Goal: Task Accomplishment & Management: Manage account settings

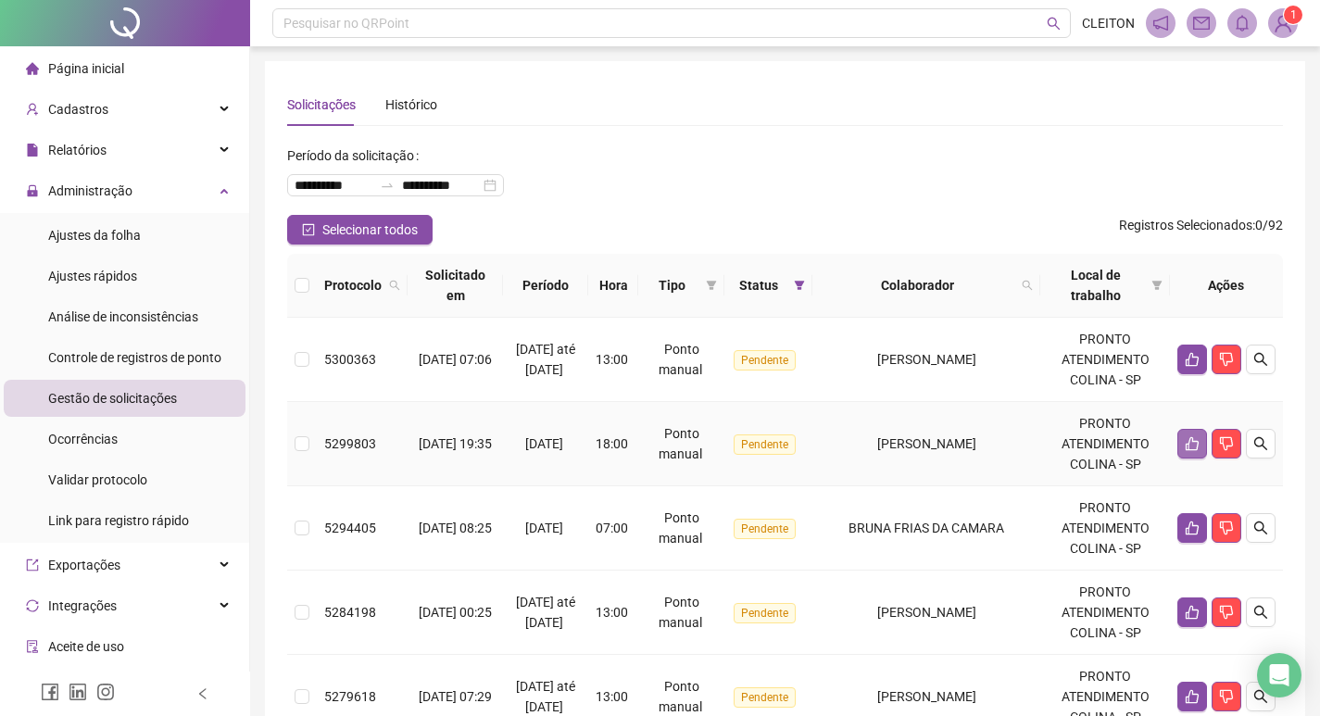
click at [1180, 445] on button "button" at bounding box center [1192, 444] width 30 height 30
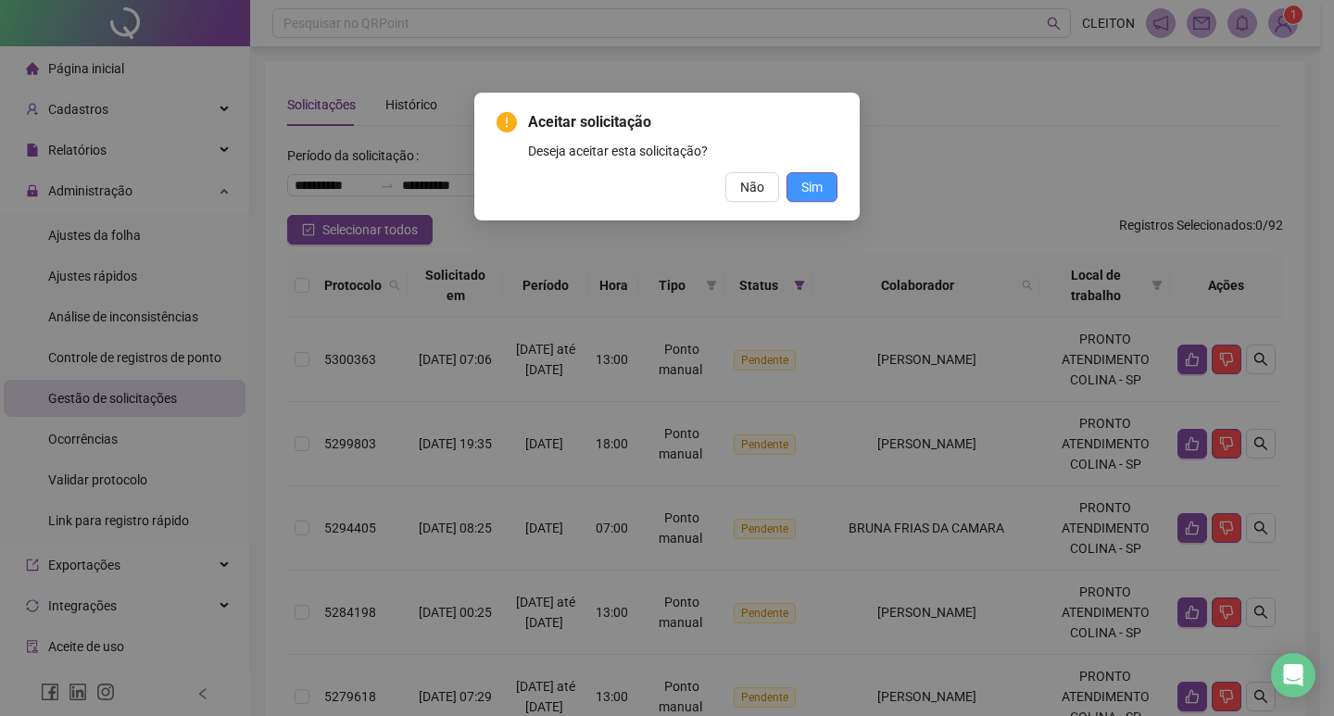
click at [825, 184] on button "Sim" at bounding box center [811, 187] width 51 height 30
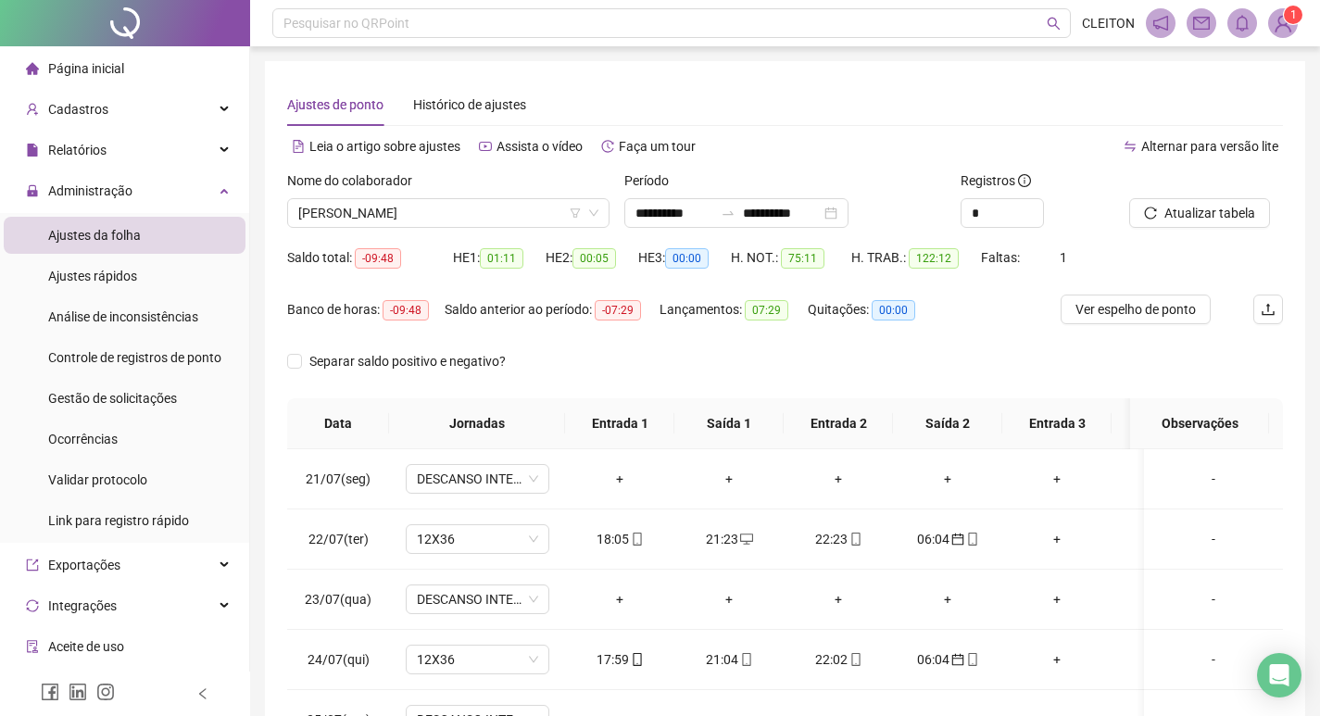
click at [423, 194] on div "Nome do colaborador" at bounding box center [448, 184] width 322 height 28
click at [424, 194] on div "Nome do colaborador" at bounding box center [448, 184] width 322 height 28
click at [456, 206] on span "[PERSON_NAME]" at bounding box center [448, 213] width 300 height 28
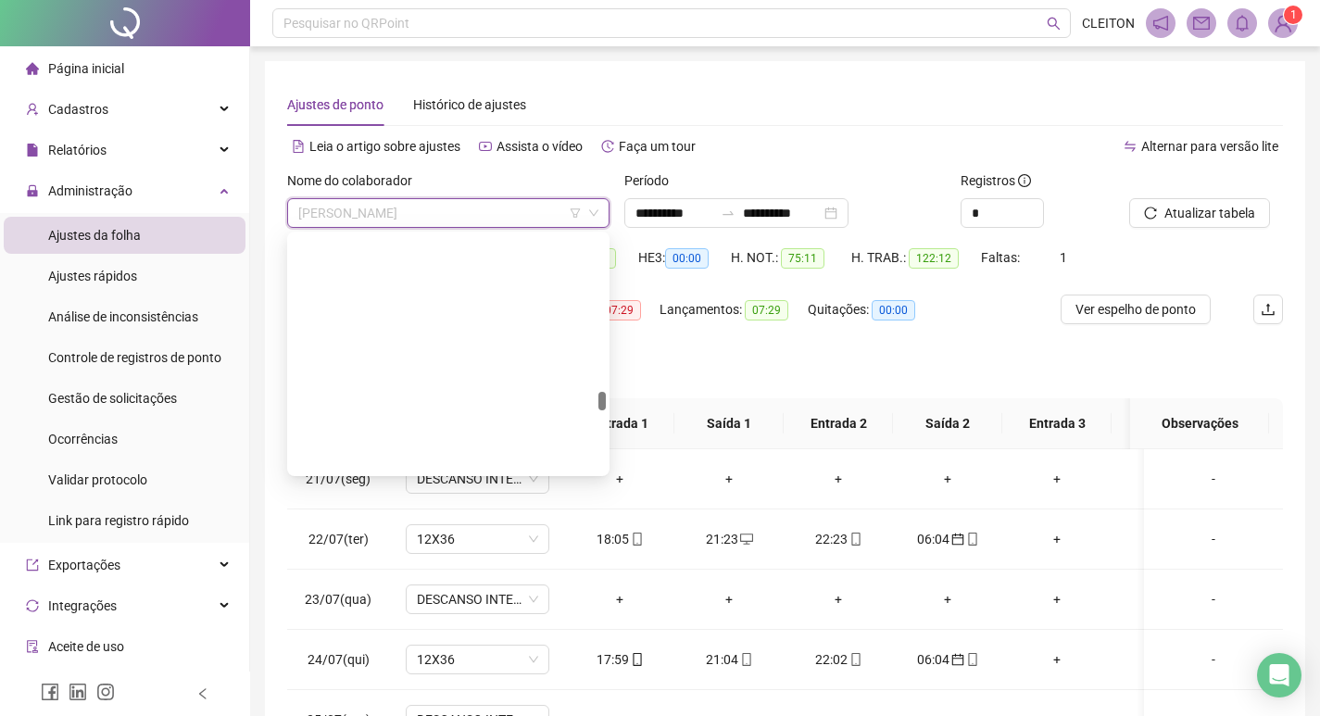
type input "*"
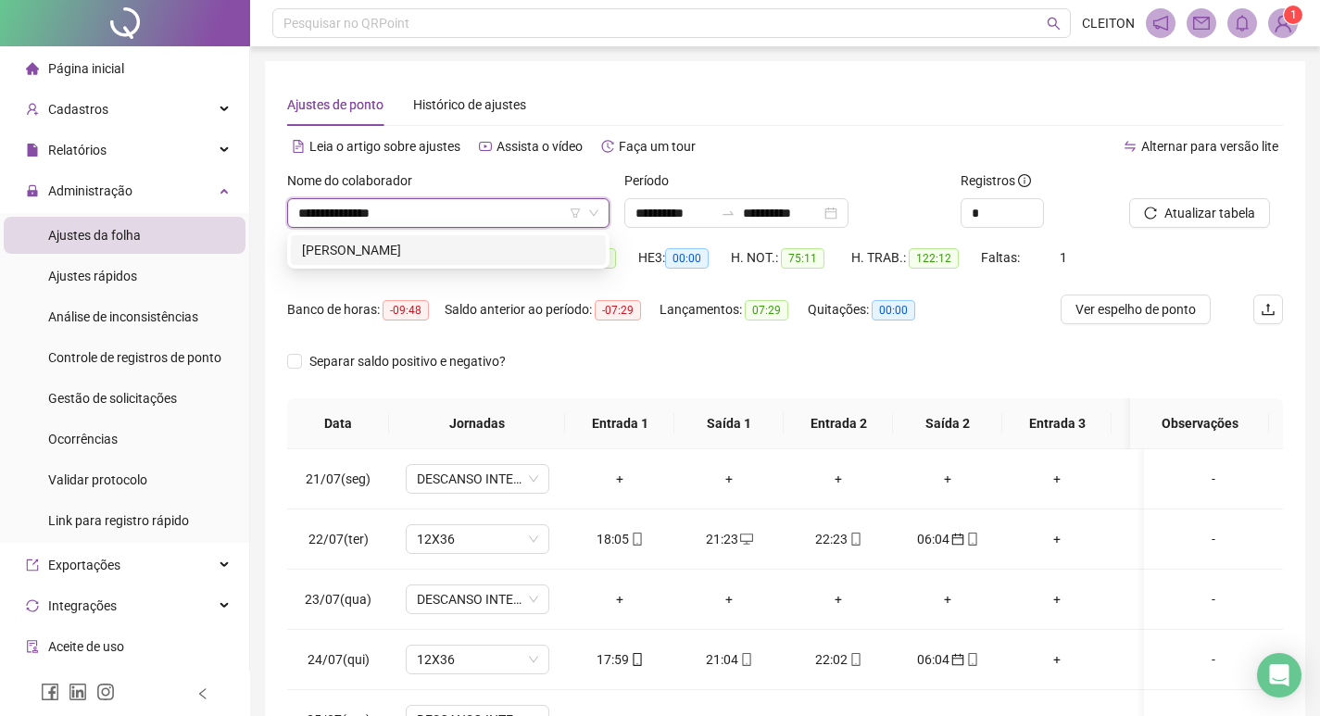
type input "**********"
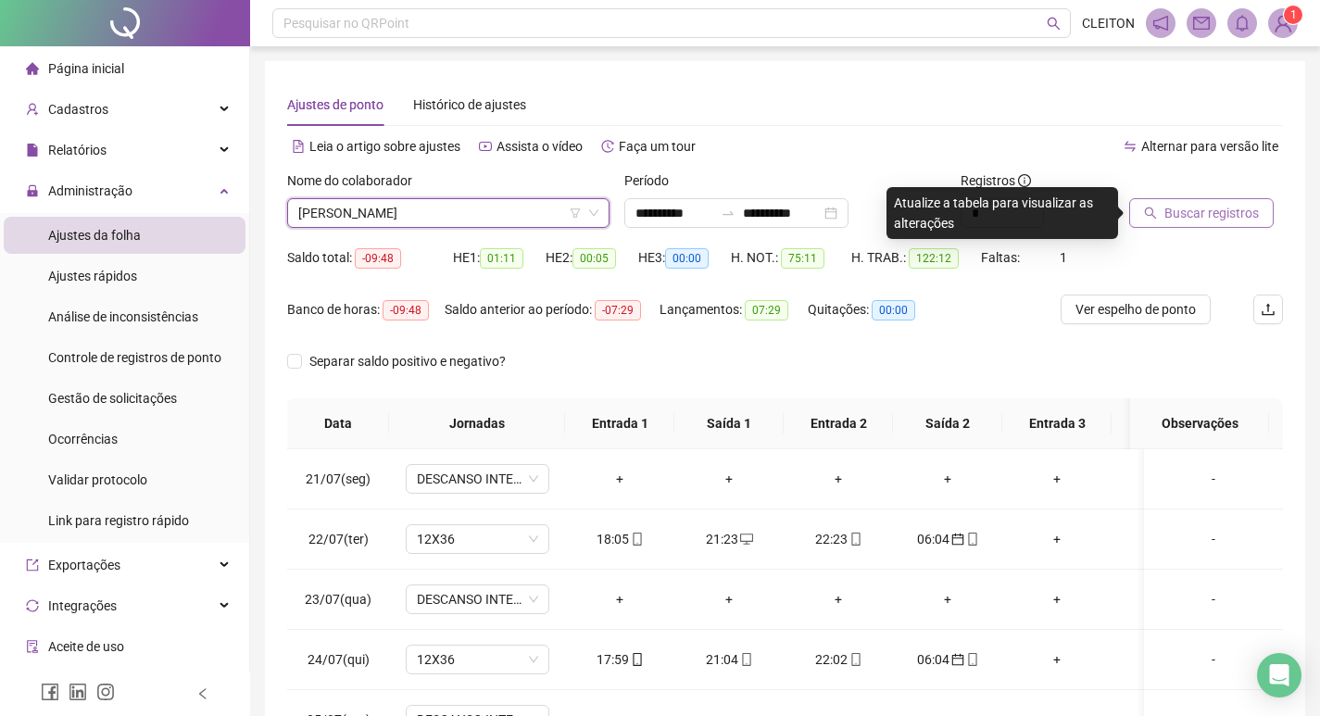
click at [1159, 213] on button "Buscar registros" at bounding box center [1201, 213] width 144 height 30
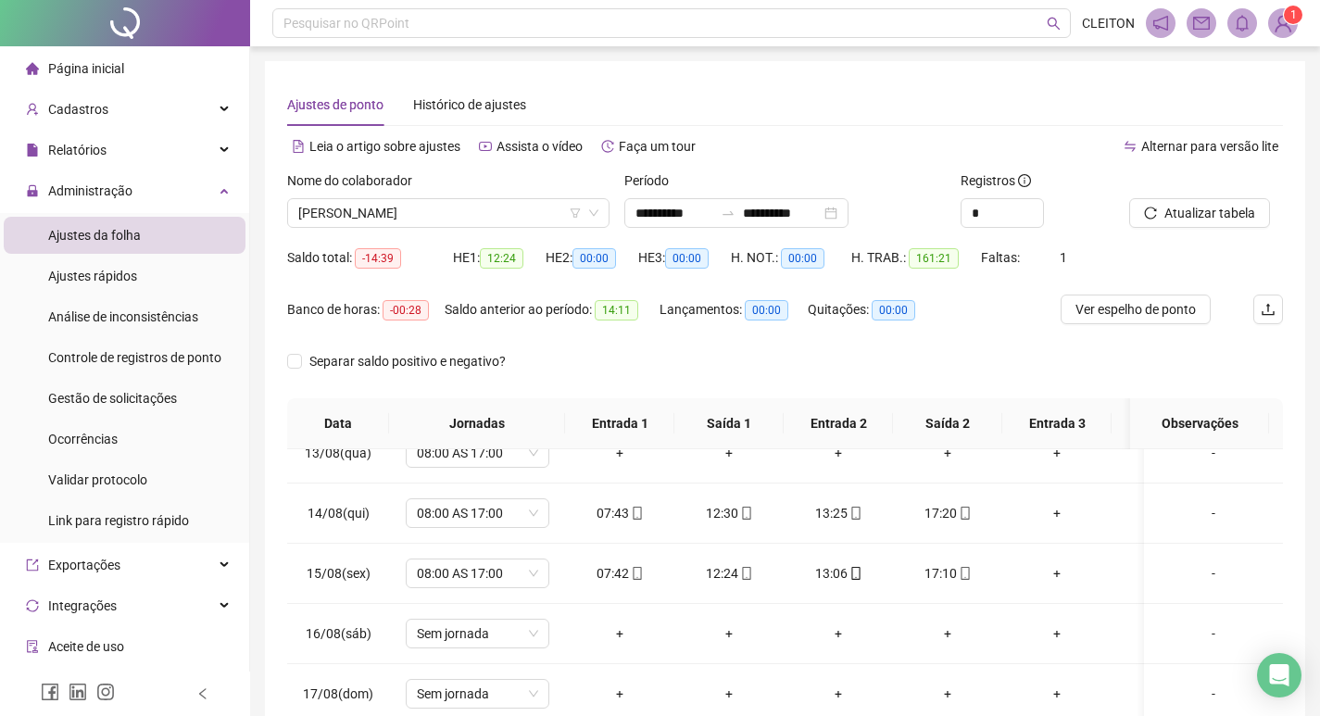
click at [451, 196] on div "Nome do colaborador" at bounding box center [448, 184] width 322 height 28
click at [456, 201] on span "[PERSON_NAME]" at bounding box center [448, 213] width 300 height 28
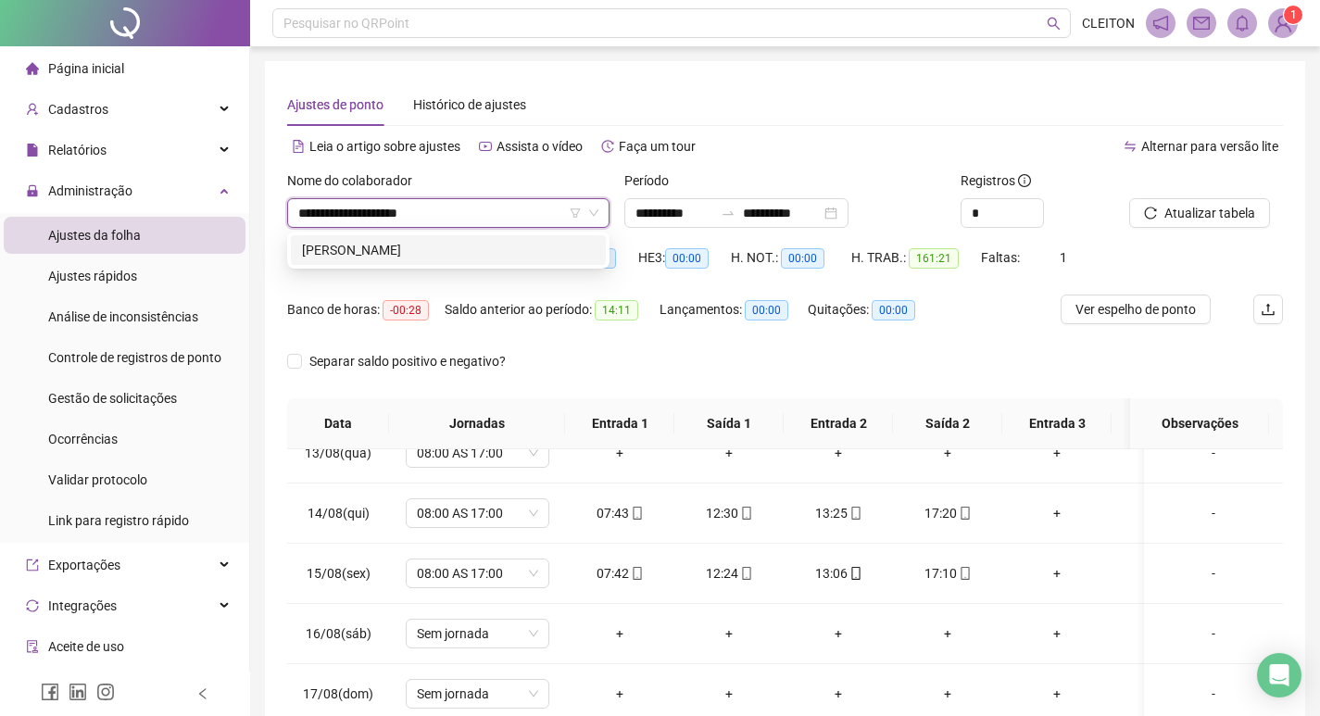
type input "**********"
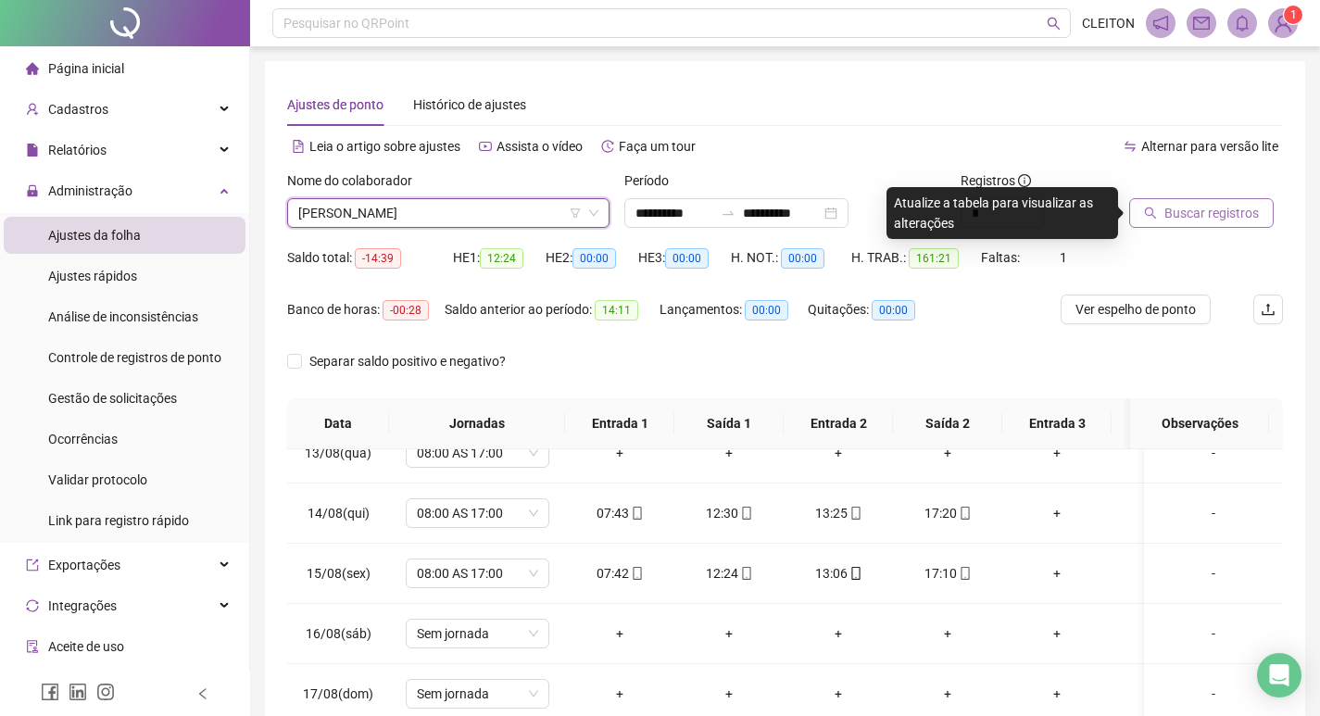
click at [1181, 206] on span "Buscar registros" at bounding box center [1211, 213] width 94 height 20
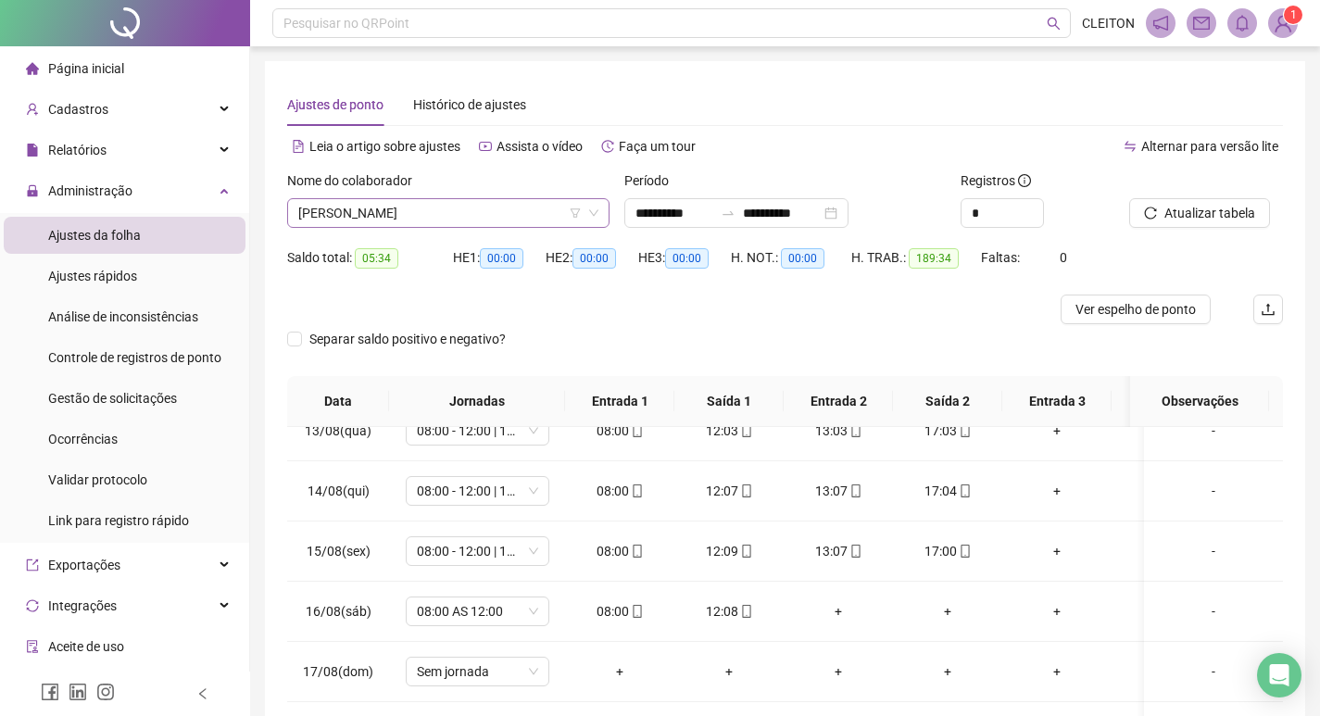
click at [496, 207] on span "[PERSON_NAME]" at bounding box center [448, 213] width 300 height 28
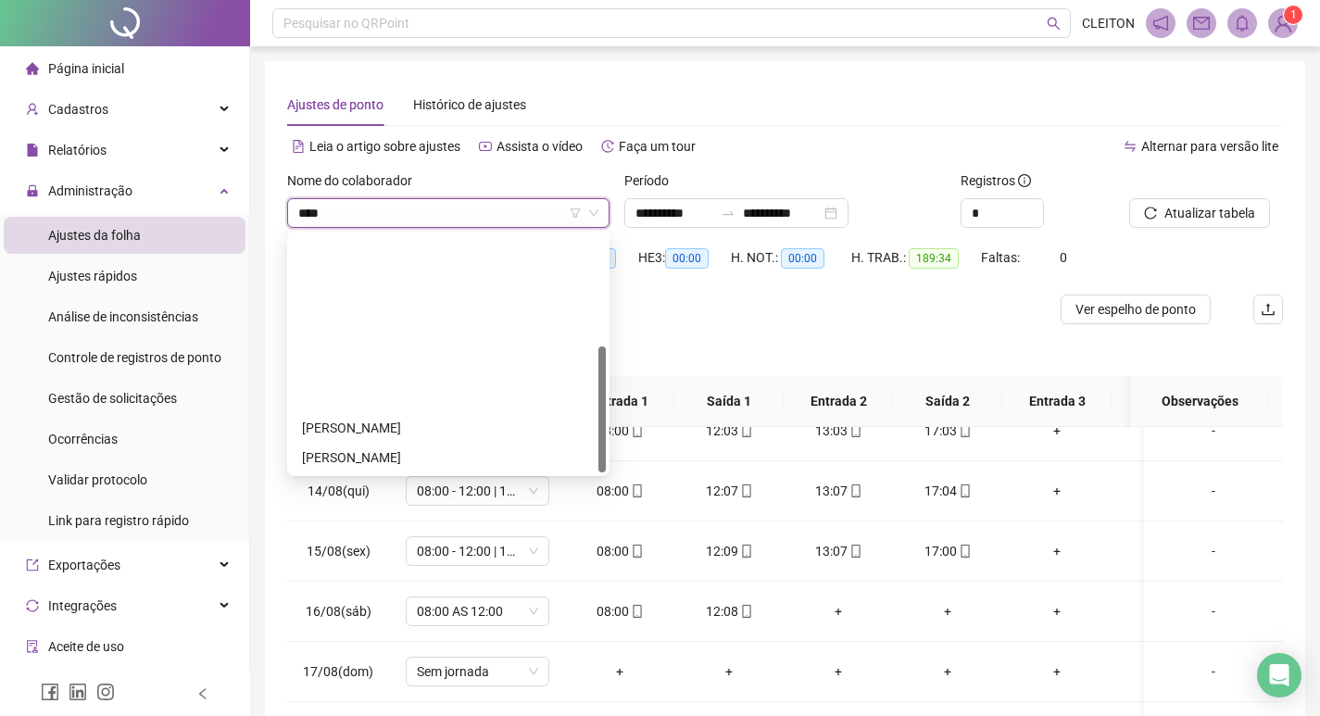
type input "*****"
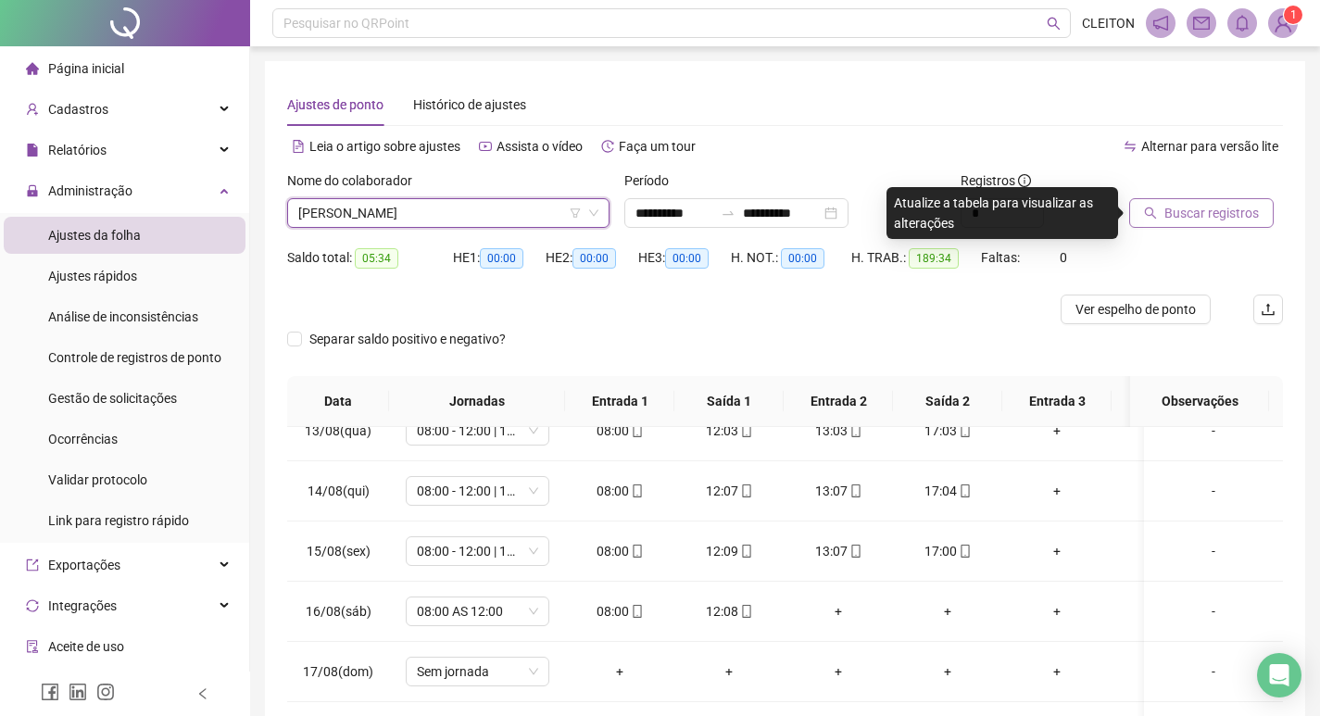
click at [1227, 205] on span "Buscar registros" at bounding box center [1211, 213] width 94 height 20
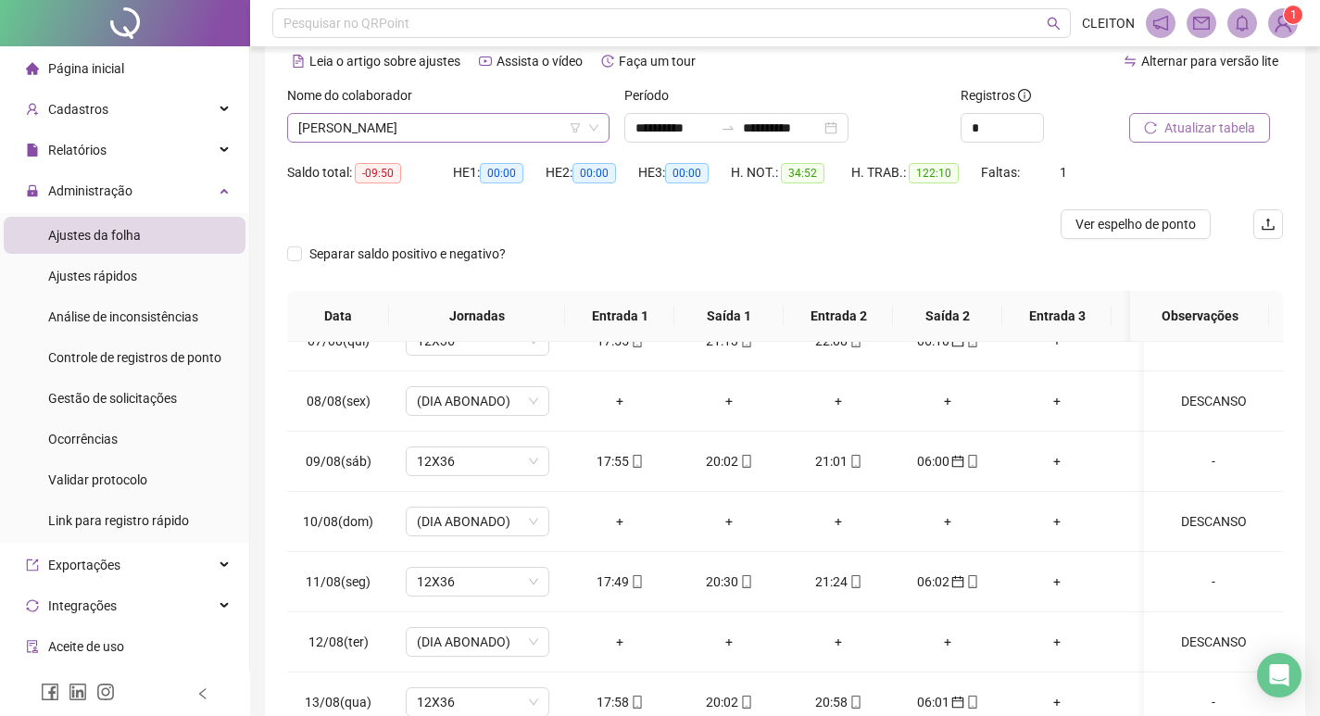
scroll to position [23, 0]
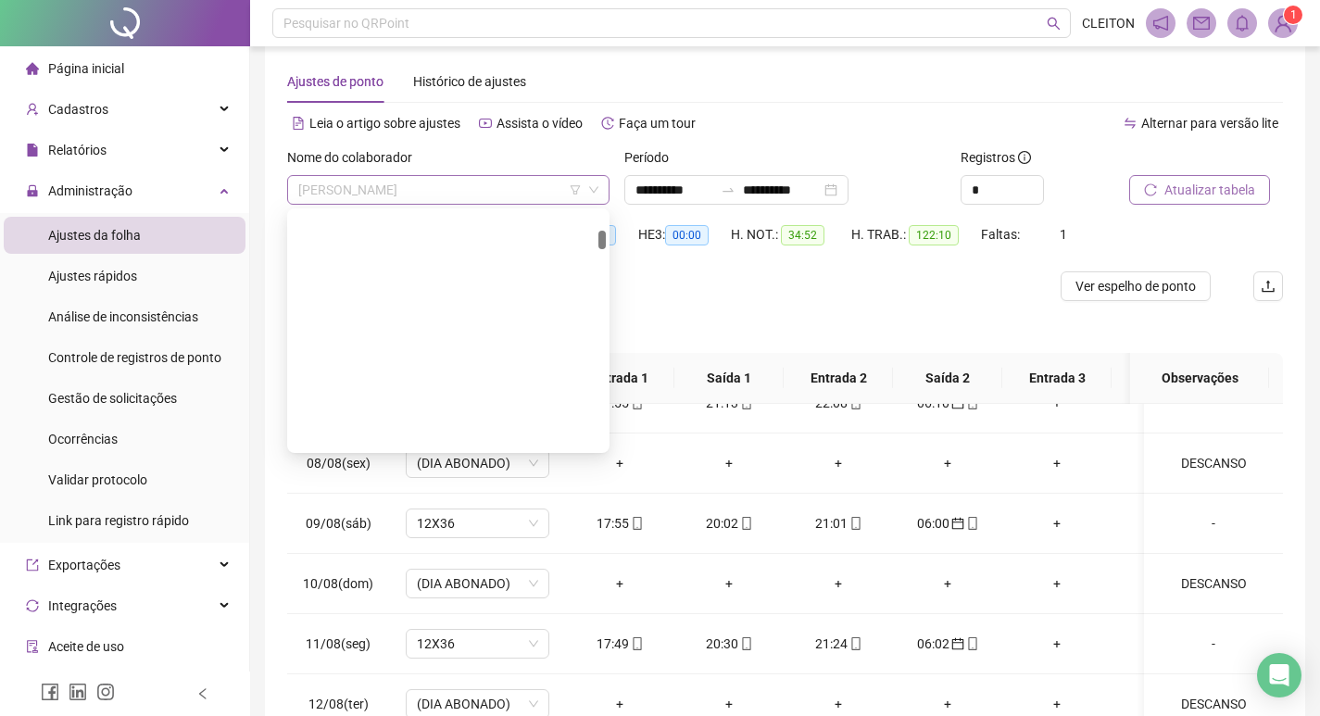
click at [517, 191] on span "[PERSON_NAME]" at bounding box center [448, 190] width 300 height 28
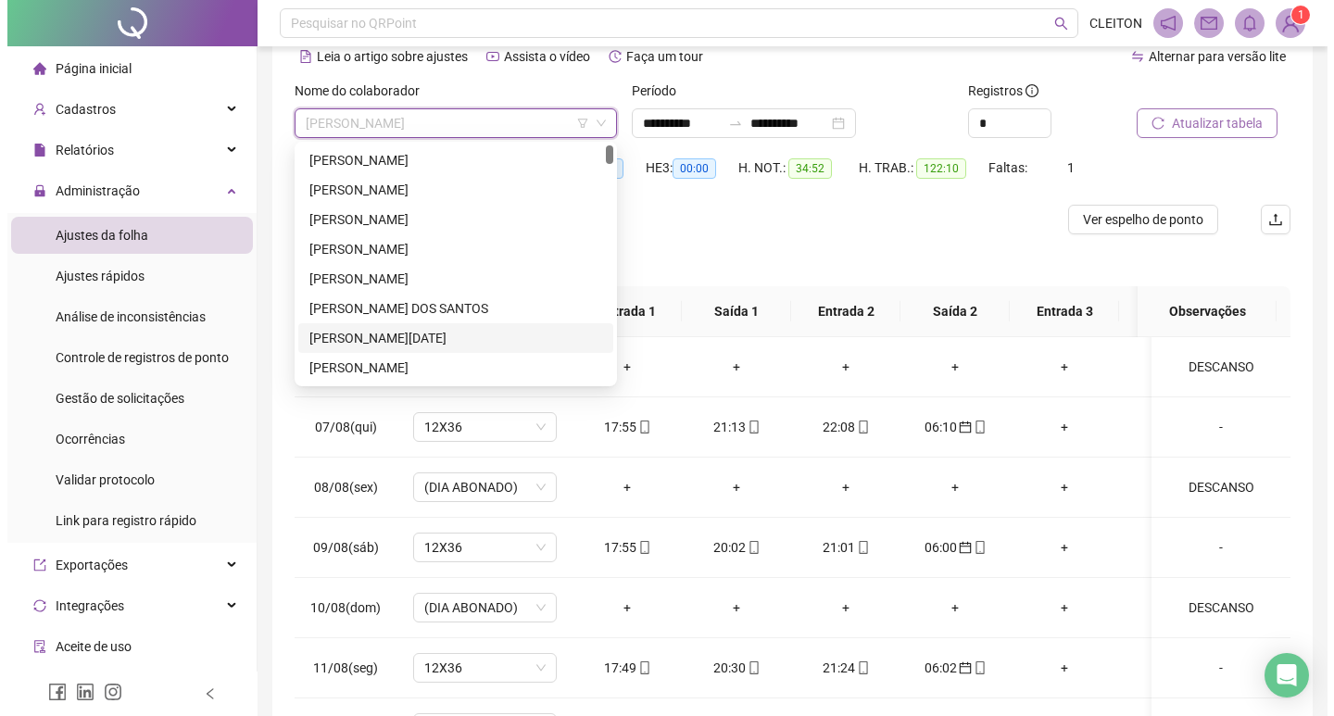
scroll to position [0, 0]
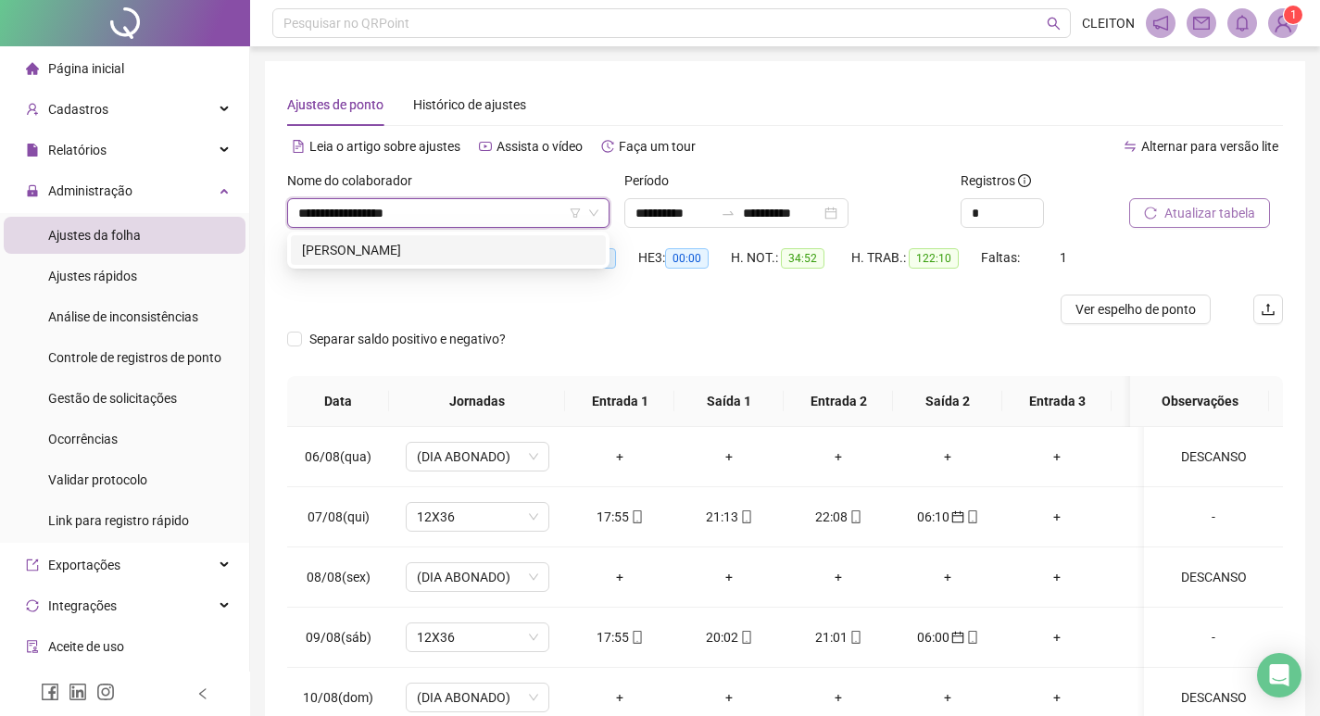
type input "**********"
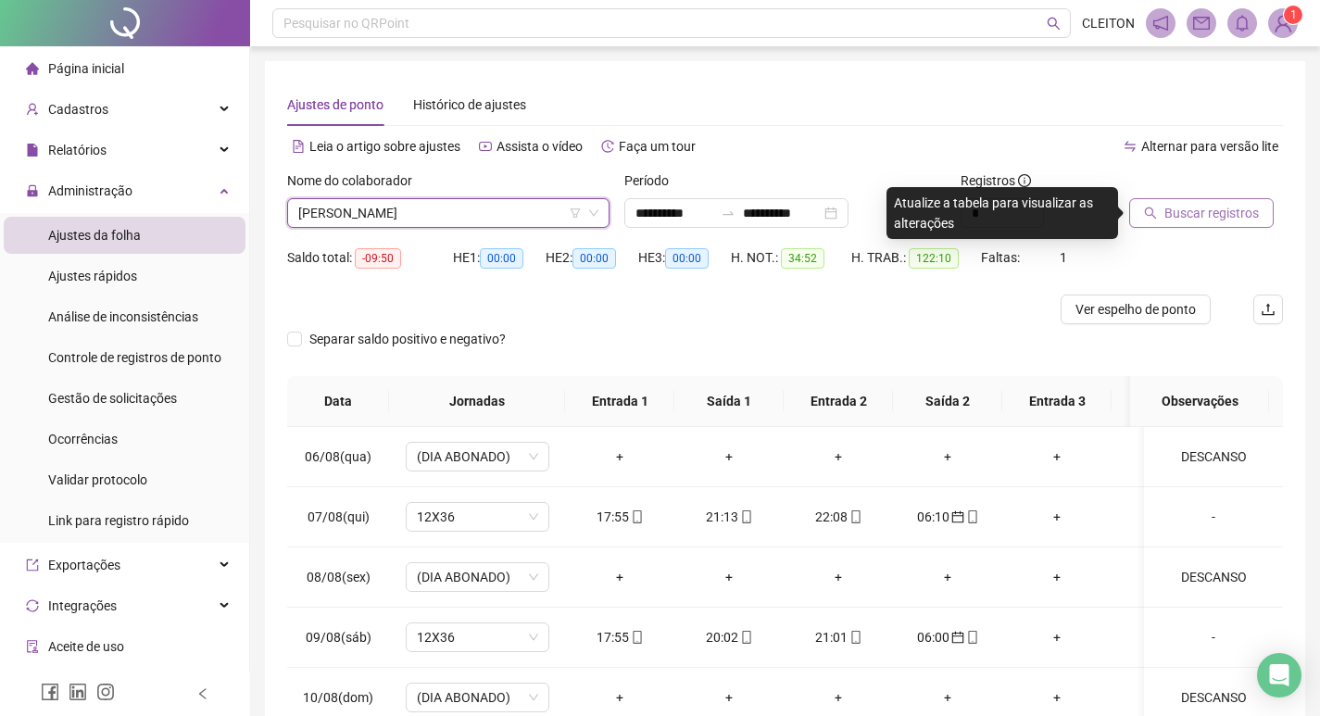
click at [1199, 233] on div "Buscar registros" at bounding box center [1205, 206] width 169 height 72
click at [1209, 232] on div "Buscar registros" at bounding box center [1205, 206] width 169 height 72
click at [1221, 229] on div "Buscar registros" at bounding box center [1205, 206] width 169 height 72
click at [1222, 224] on button "Buscar registros" at bounding box center [1201, 213] width 144 height 30
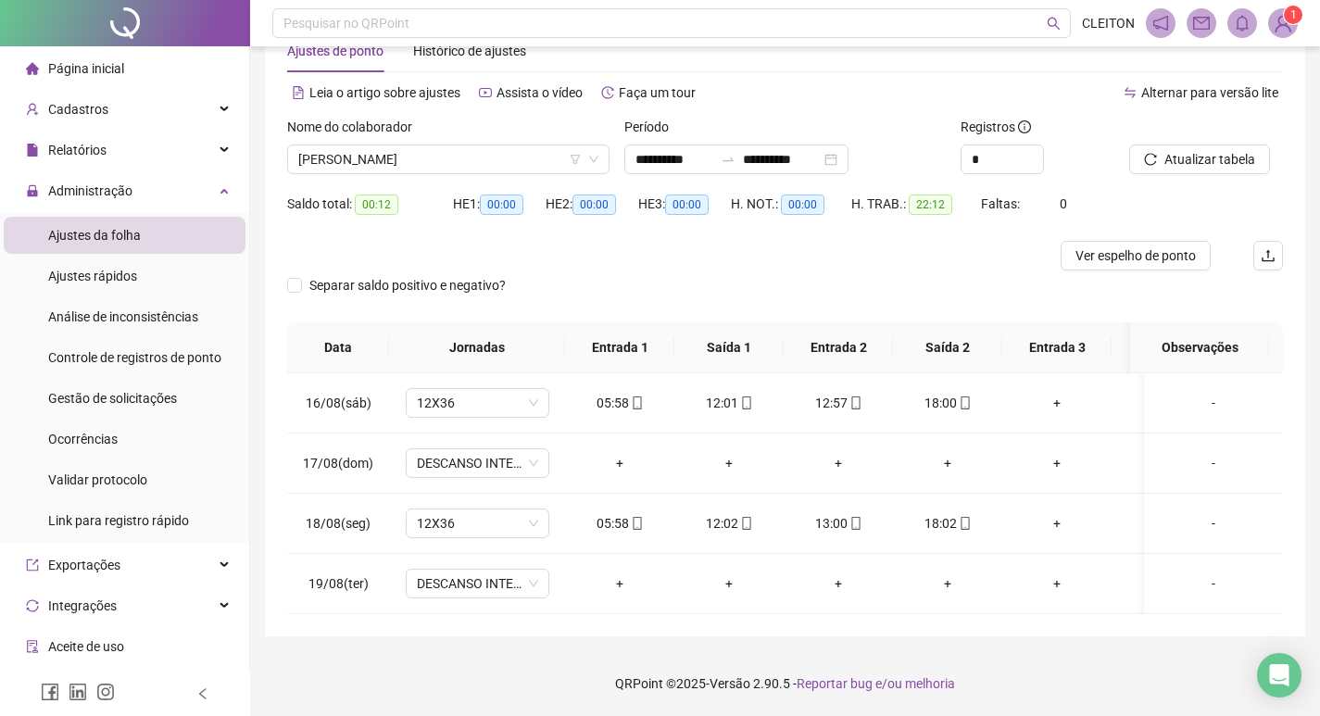
scroll to position [68, 0]
click at [457, 153] on span "[PERSON_NAME]" at bounding box center [448, 159] width 300 height 28
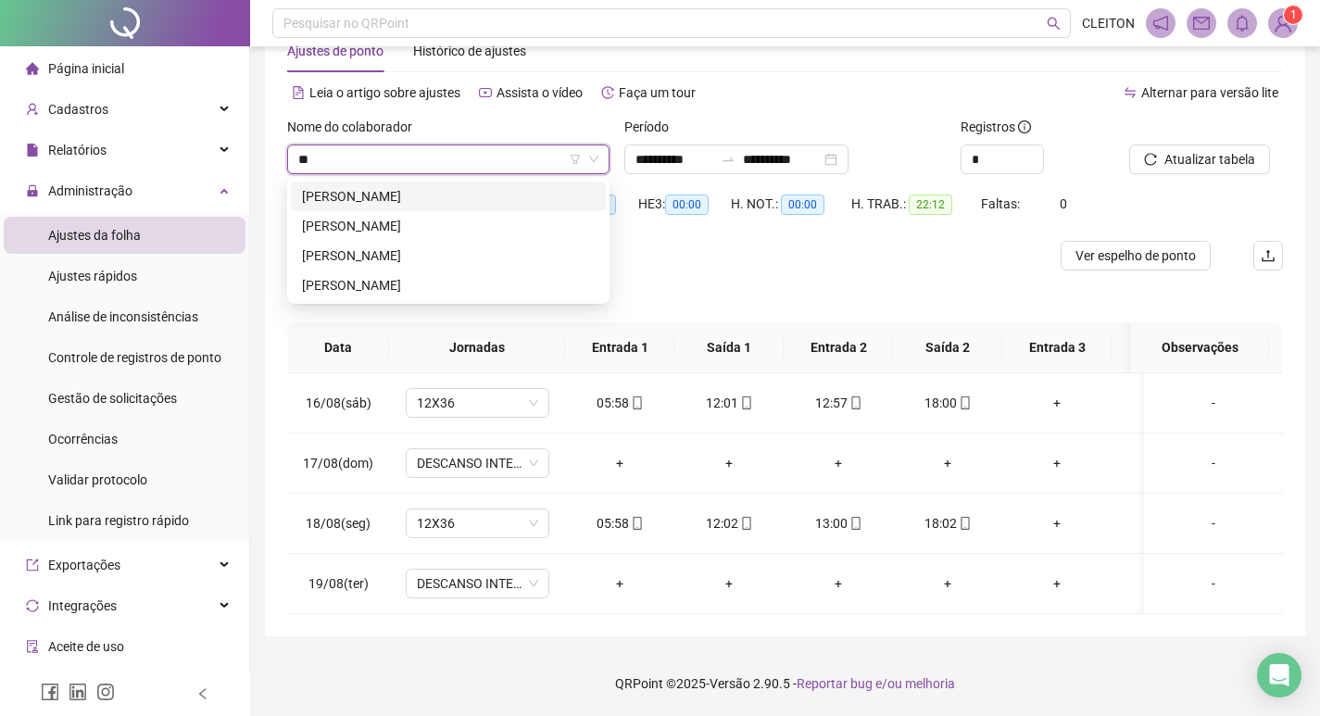
scroll to position [0, 0]
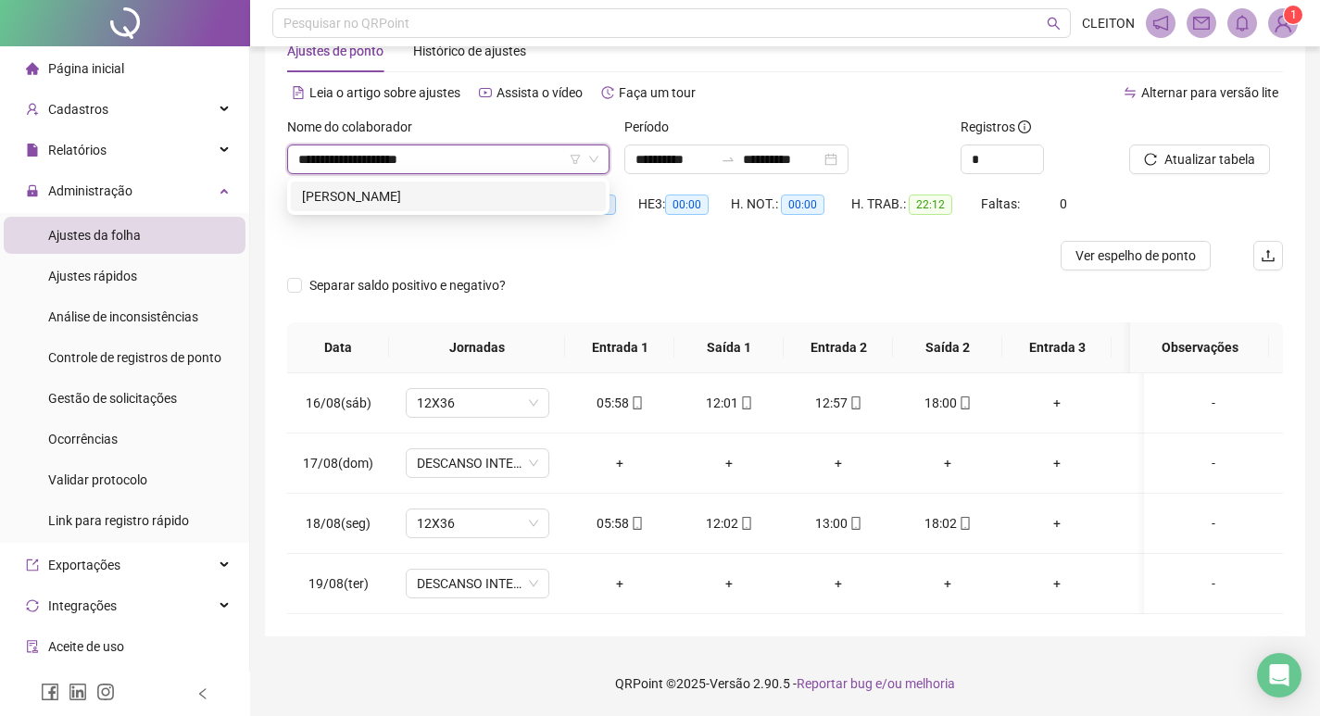
type input "**********"
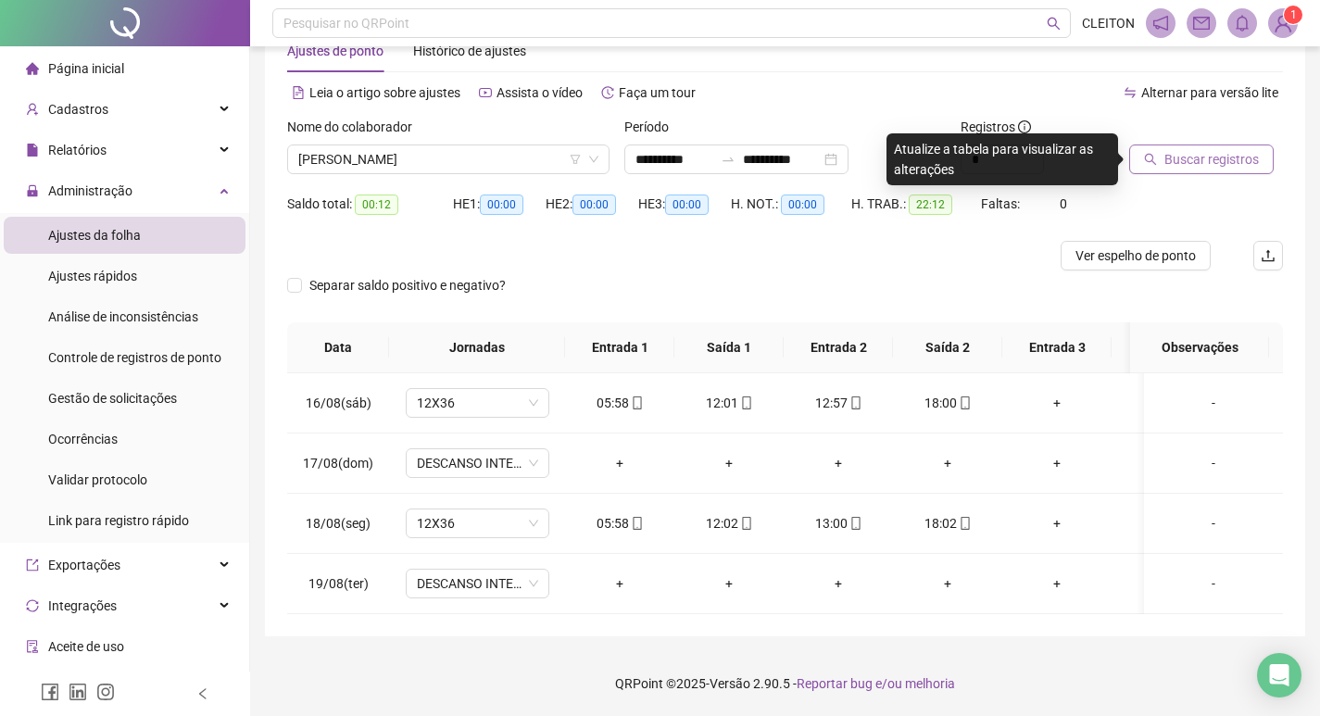
click at [1145, 144] on button "Buscar registros" at bounding box center [1201, 159] width 144 height 30
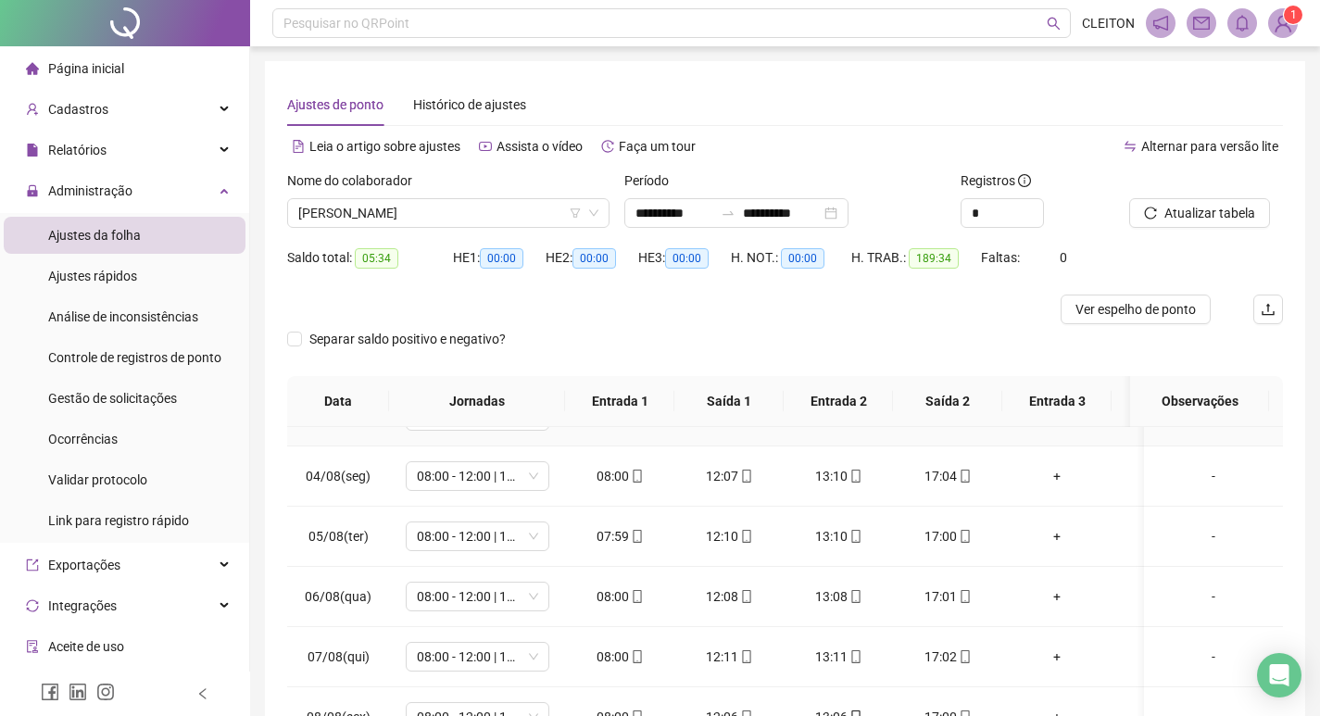
scroll to position [833, 0]
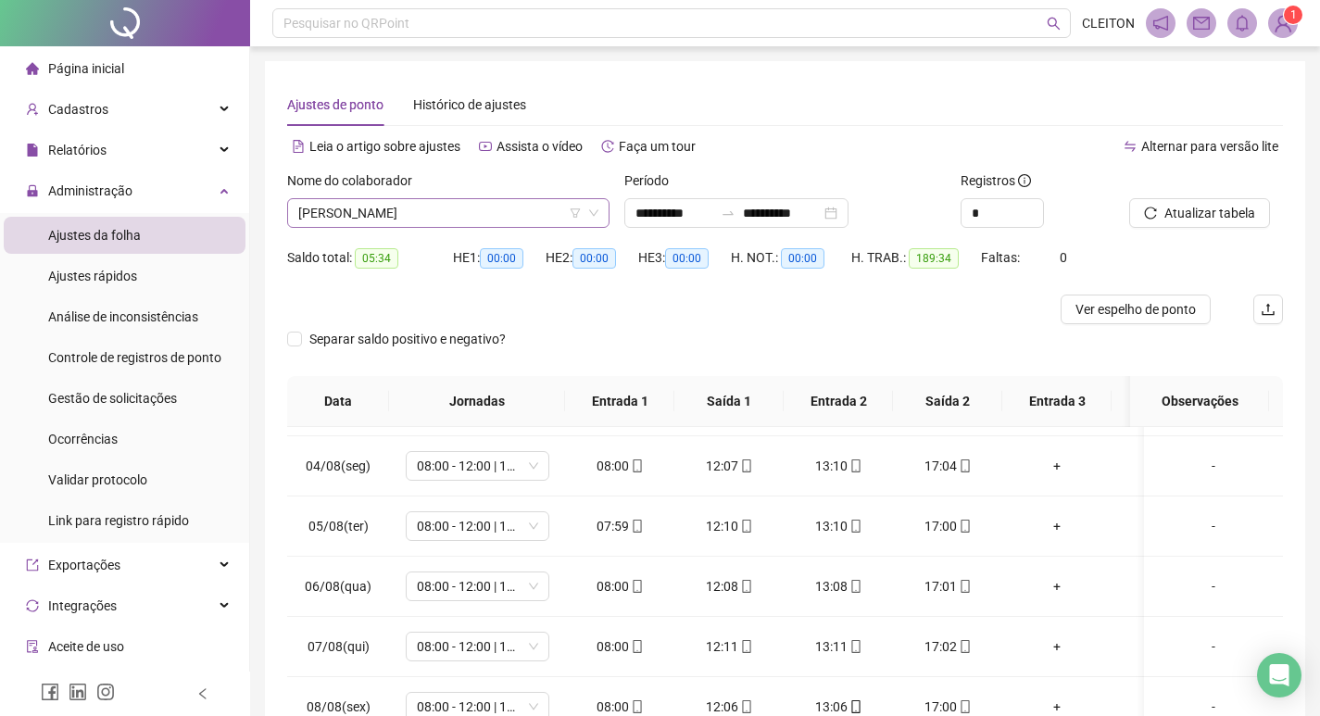
click at [452, 204] on span "[PERSON_NAME]" at bounding box center [448, 213] width 300 height 28
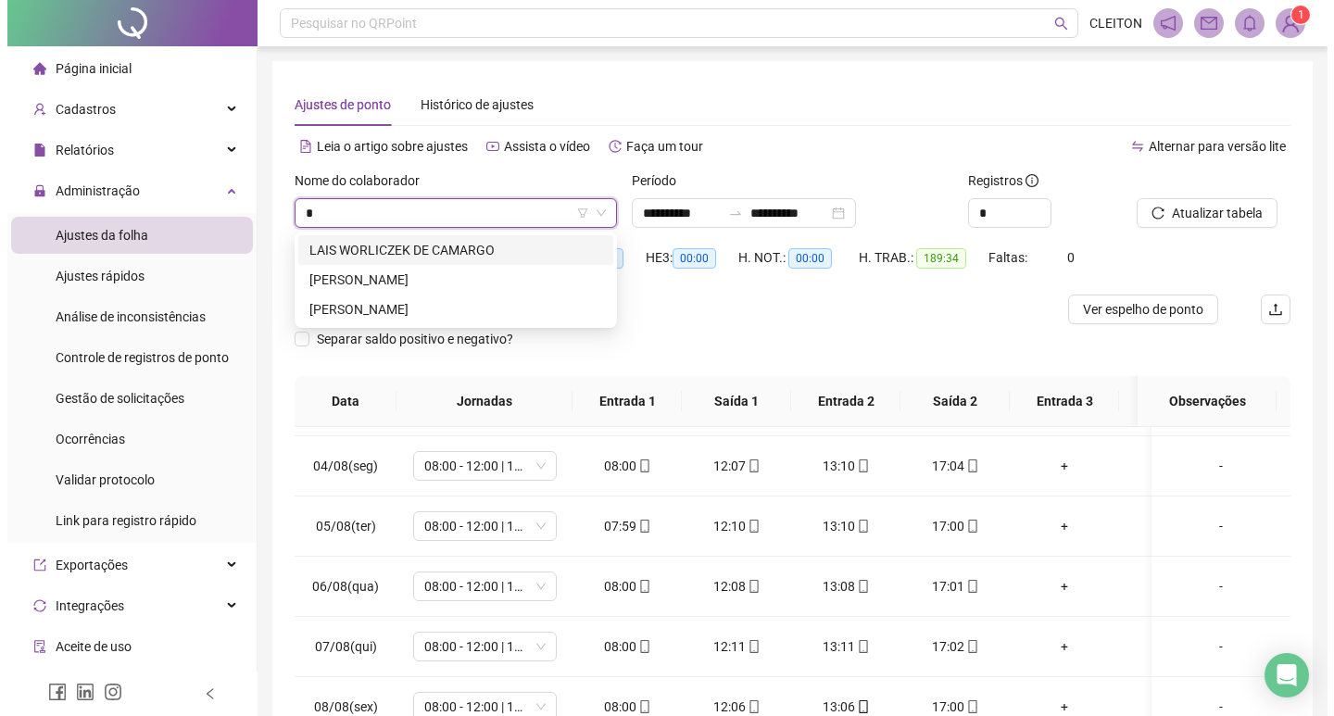
scroll to position [0, 0]
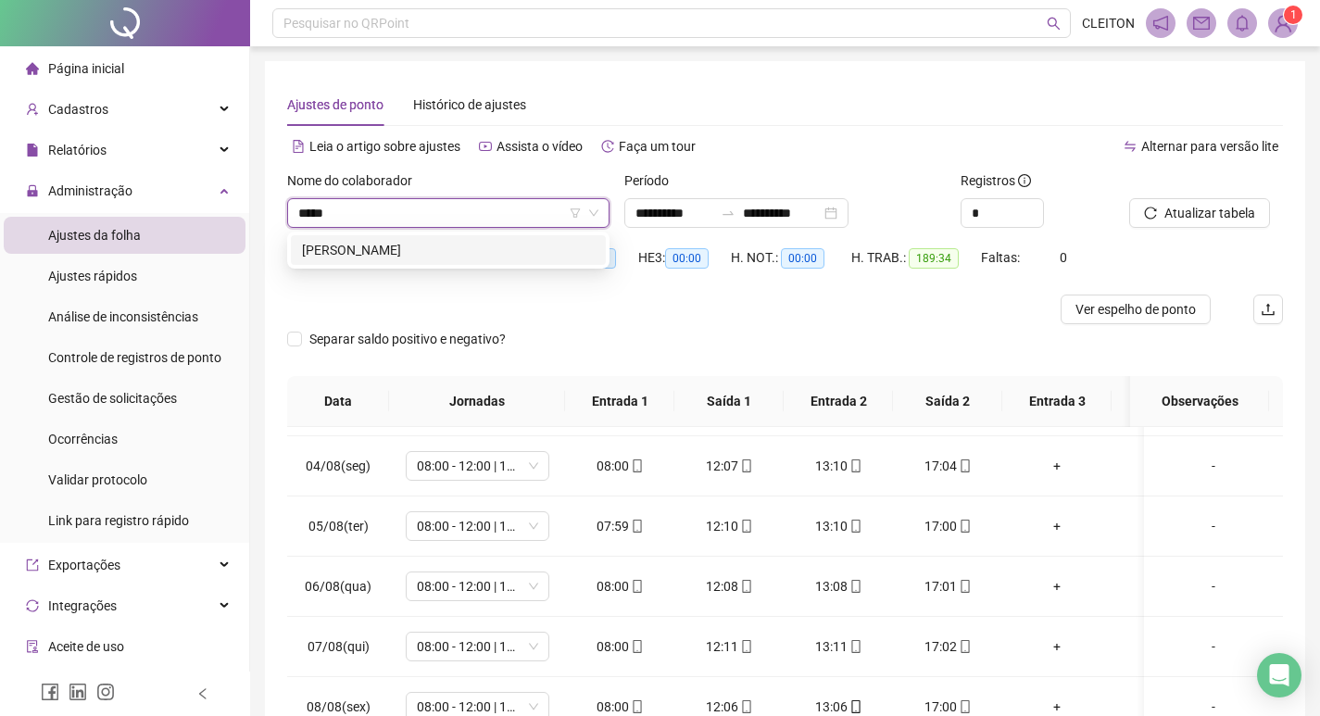
type input "******"
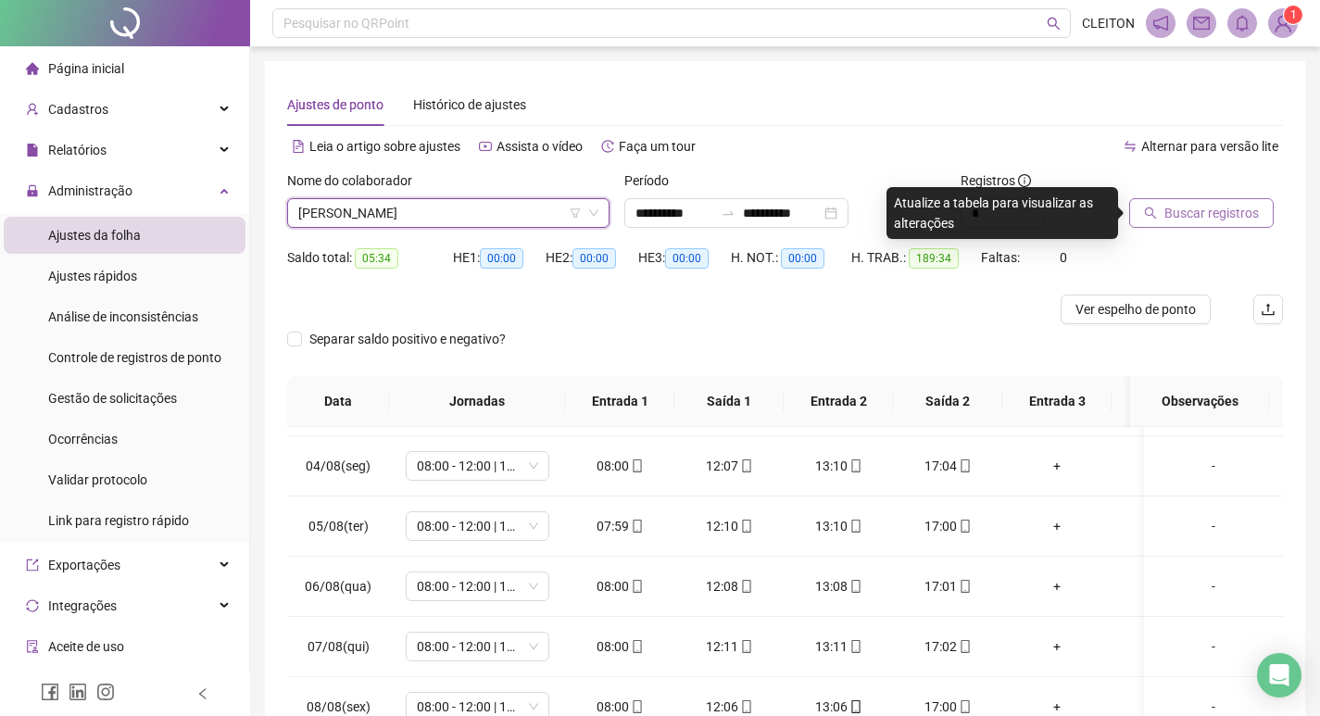
click at [1167, 212] on span "Buscar registros" at bounding box center [1211, 213] width 94 height 20
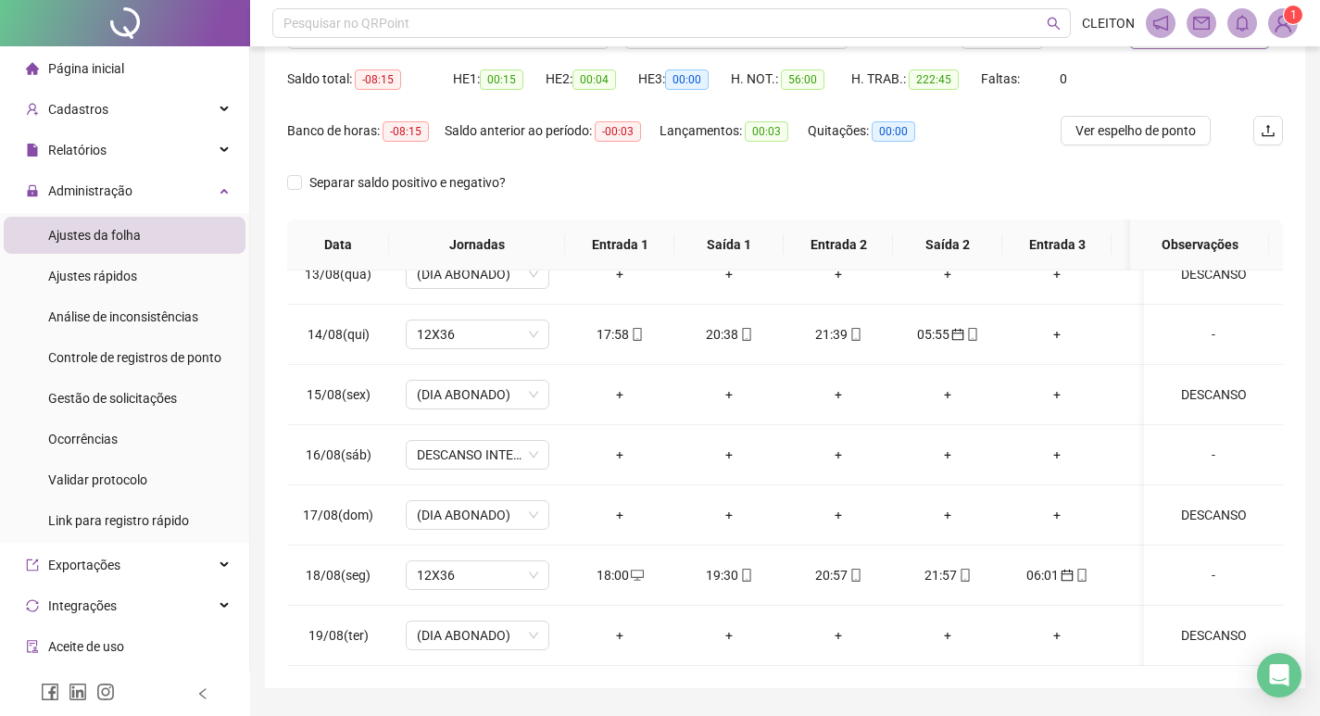
scroll to position [231, 0]
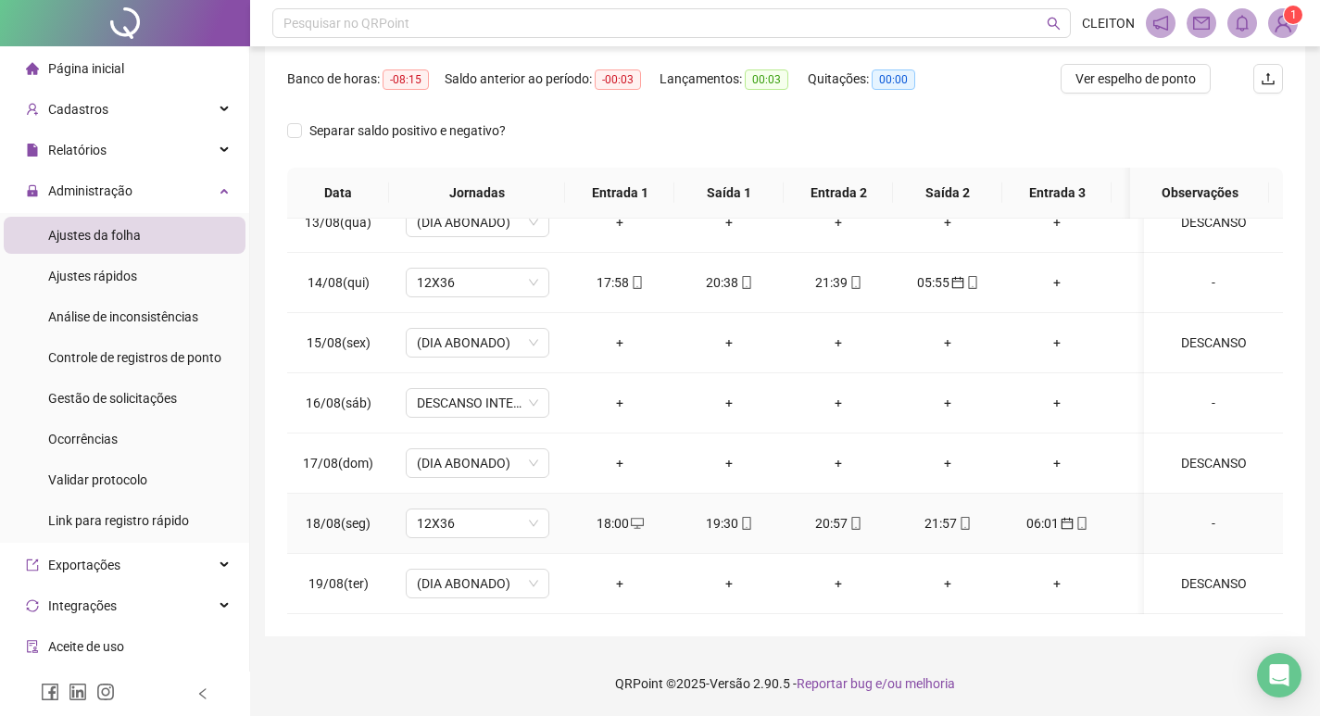
click at [715, 513] on div "19:30" at bounding box center [729, 523] width 80 height 20
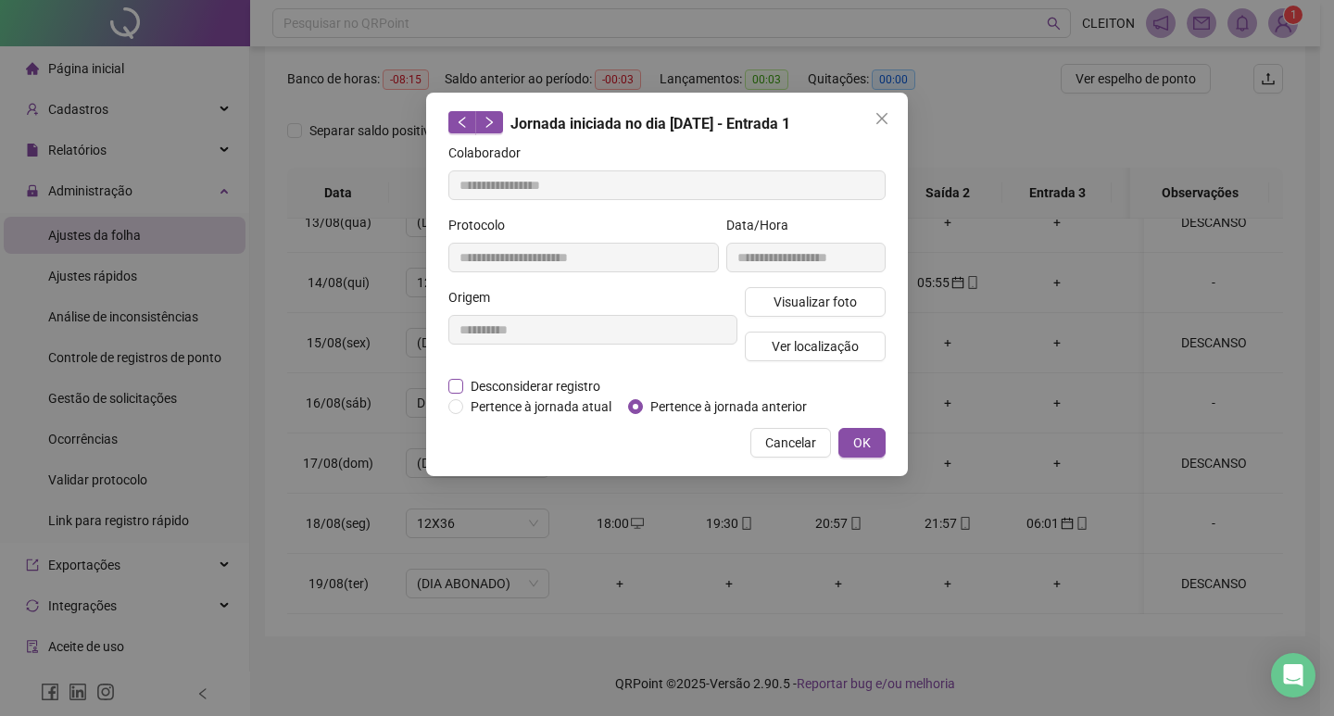
type input "**********"
click at [542, 378] on span "Desconsiderar registro" at bounding box center [535, 386] width 144 height 20
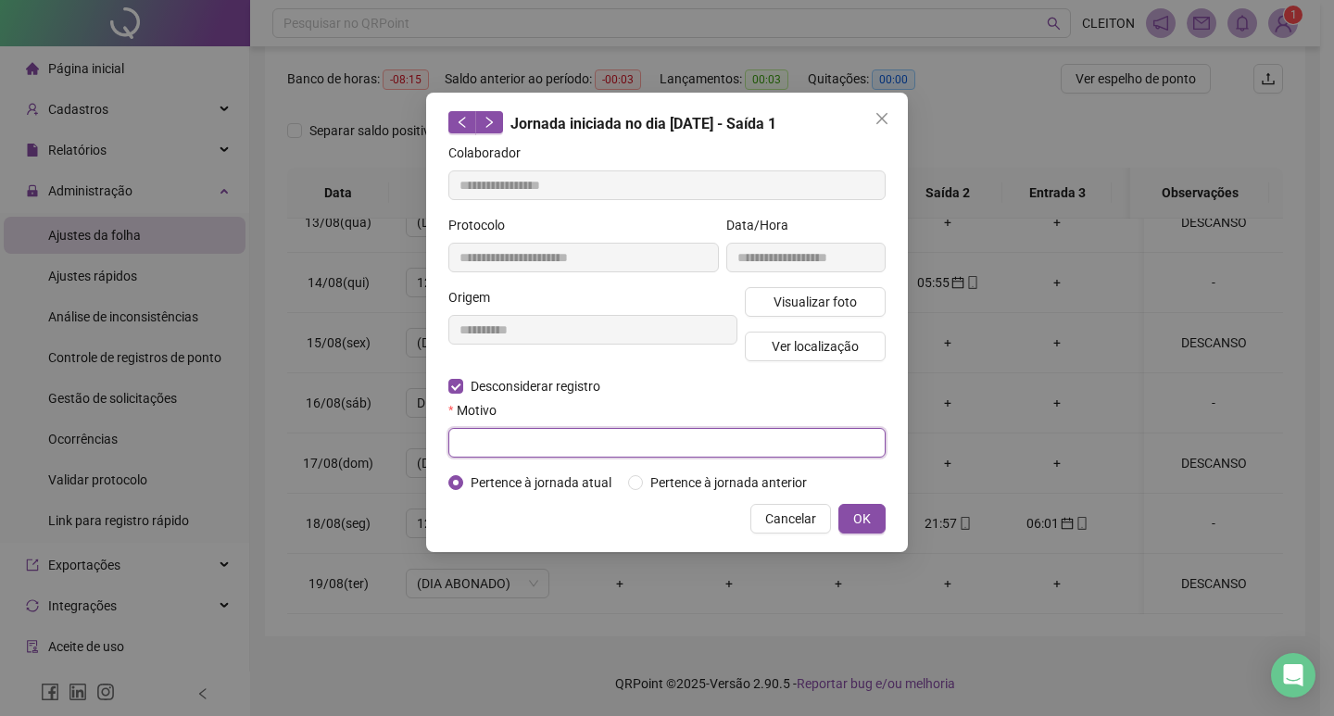
click at [523, 448] on input "text" at bounding box center [666, 443] width 437 height 30
type input "*"
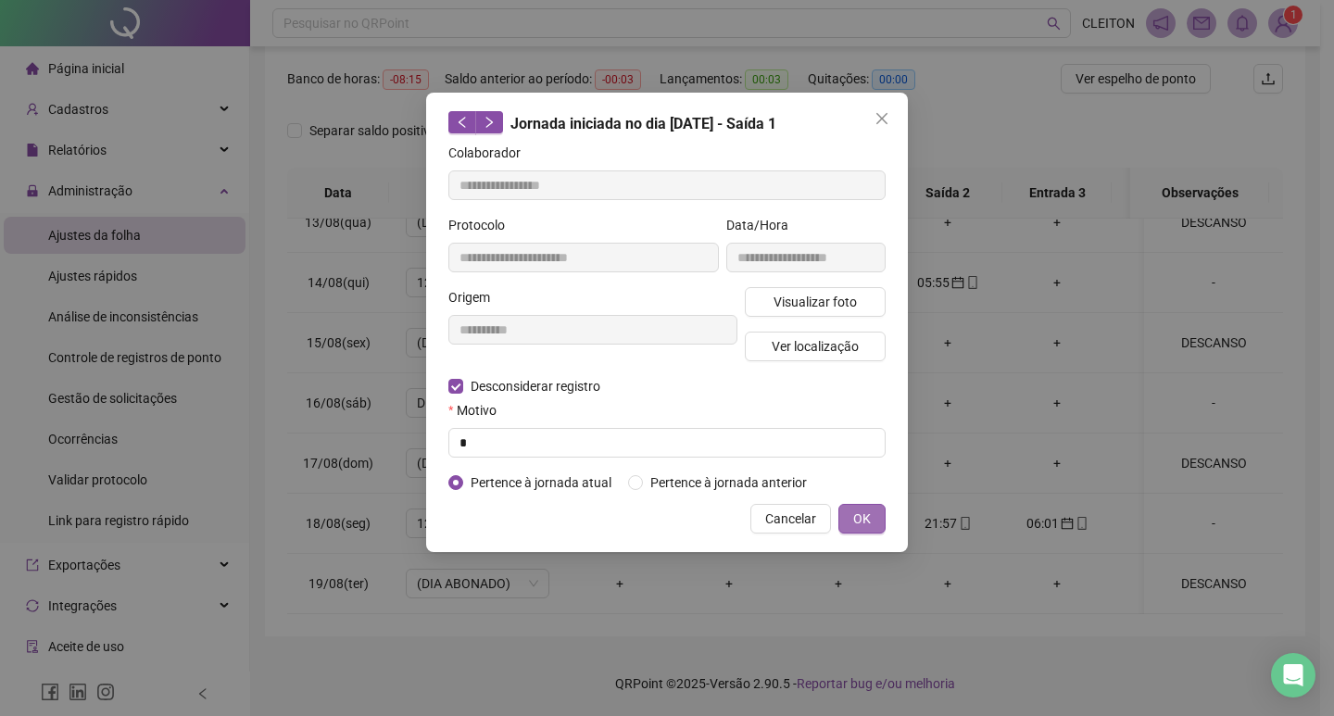
click at [847, 520] on button "OK" at bounding box center [861, 519] width 47 height 30
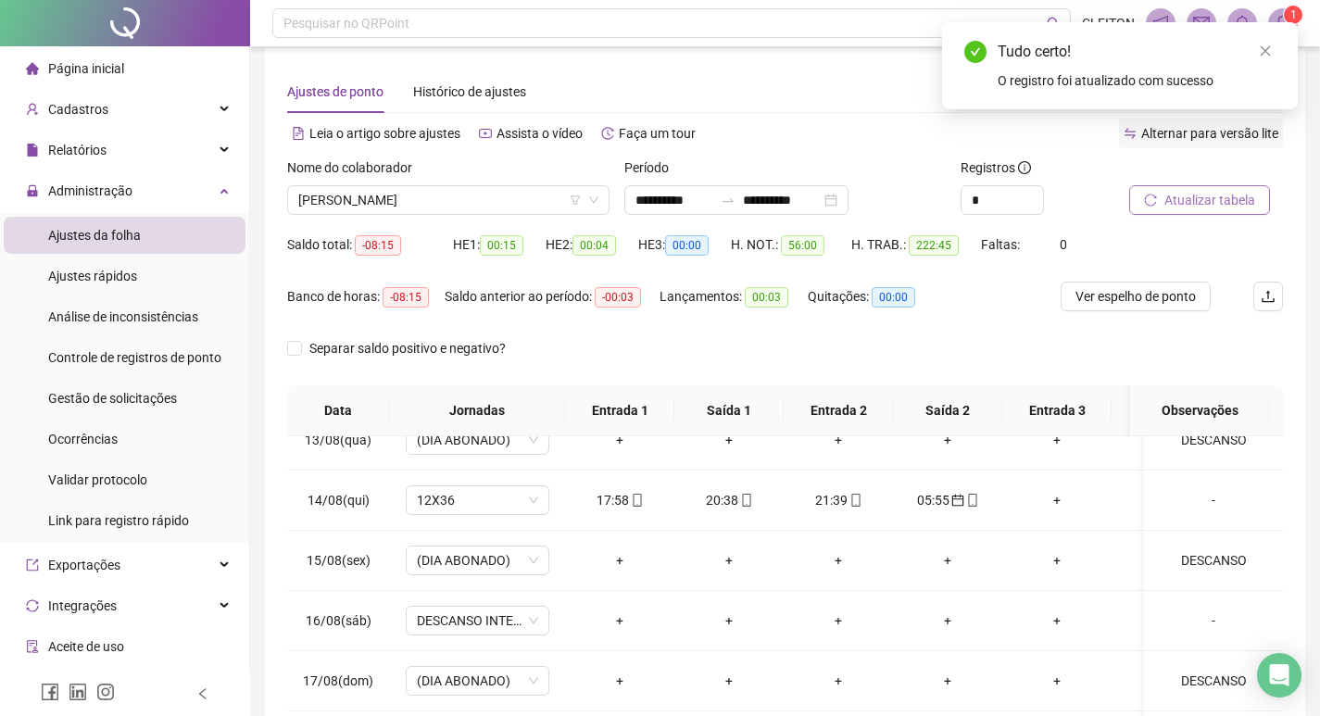
scroll to position [0, 0]
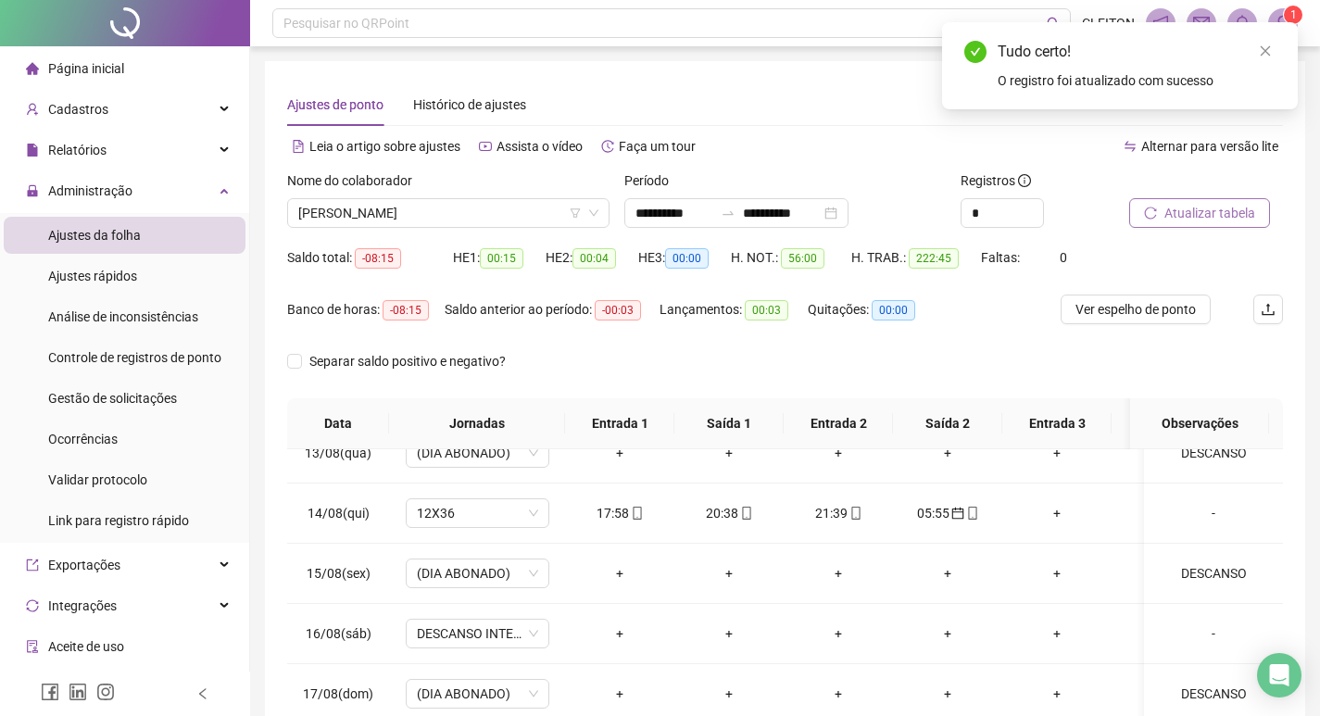
click at [1211, 207] on span "Atualizar tabela" at bounding box center [1209, 213] width 91 height 20
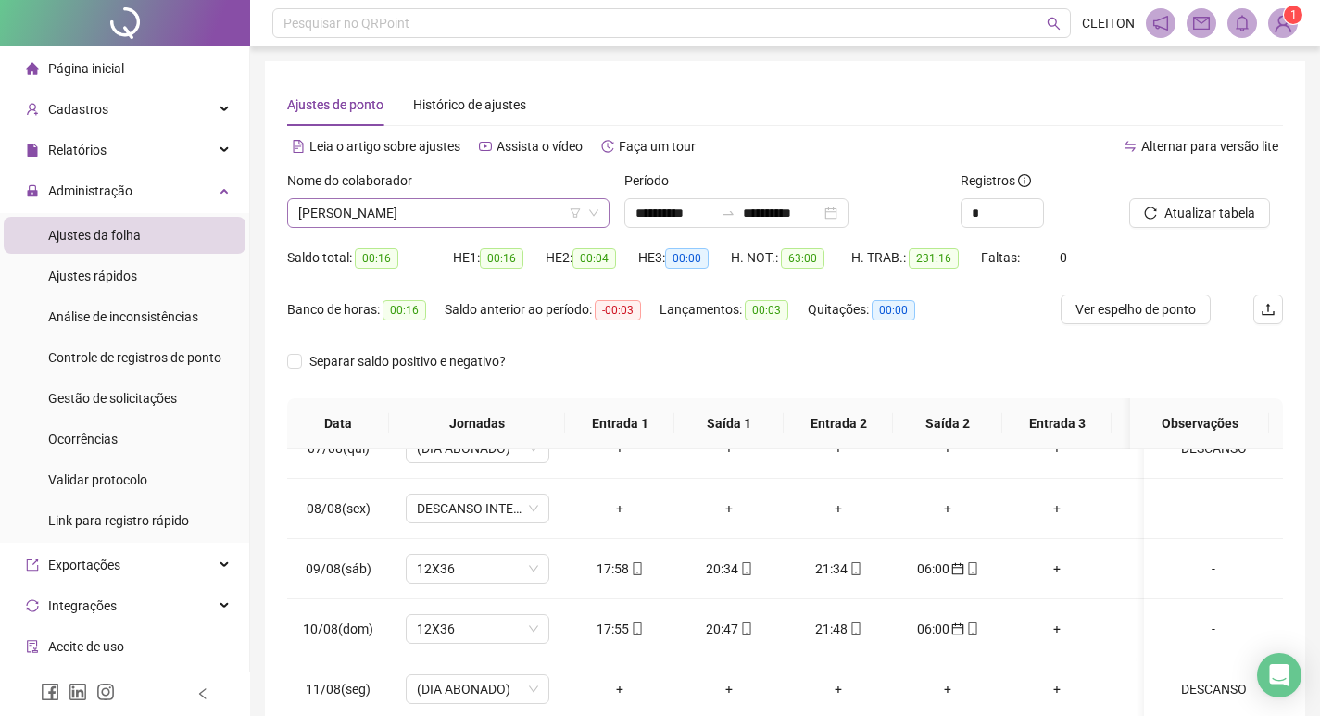
click at [382, 223] on span "[PERSON_NAME]" at bounding box center [448, 213] width 300 height 28
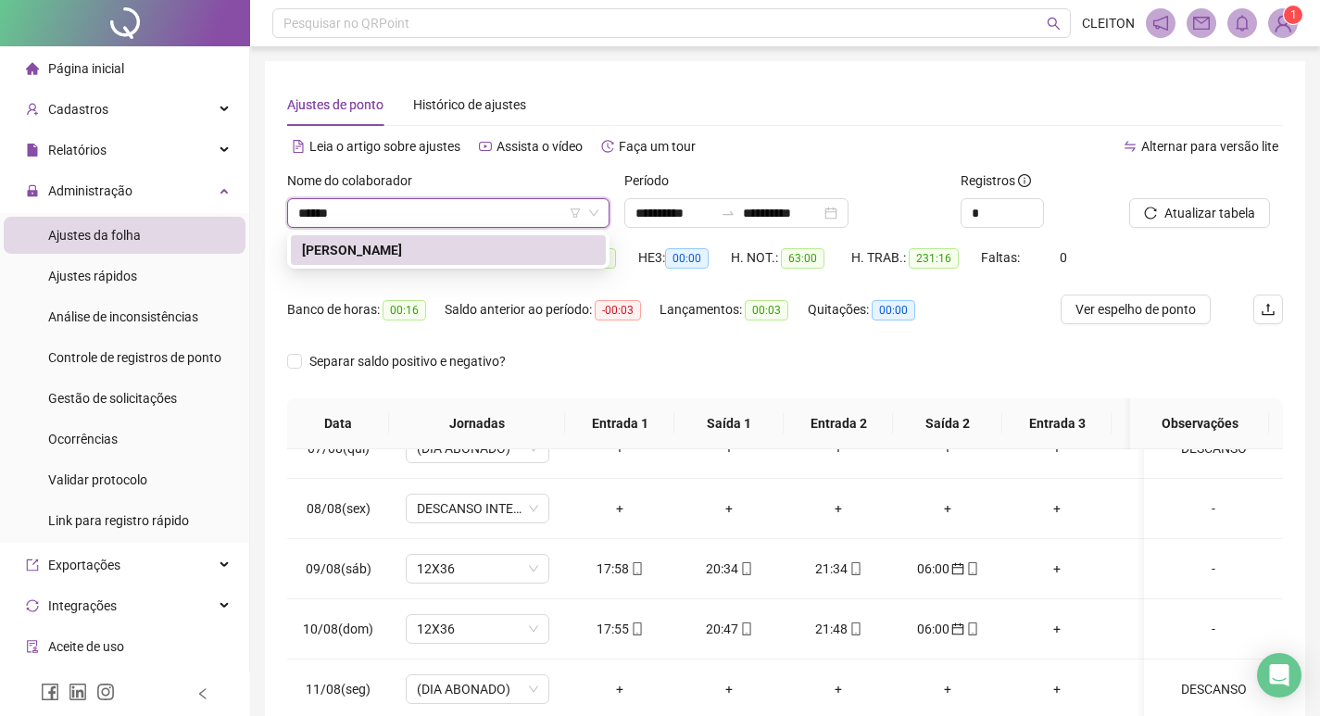
type input "******"
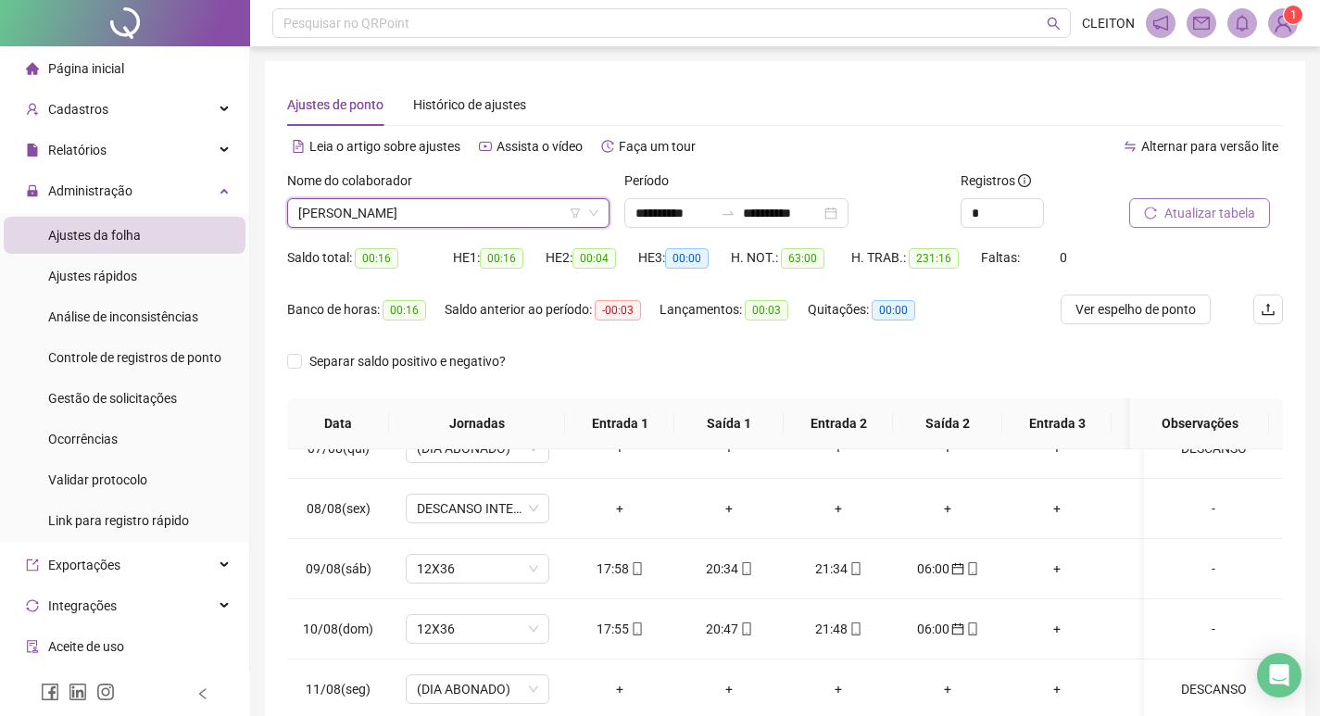
click at [1216, 207] on span "Atualizar tabela" at bounding box center [1209, 213] width 91 height 20
click at [555, 216] on span "[PERSON_NAME]" at bounding box center [448, 213] width 300 height 28
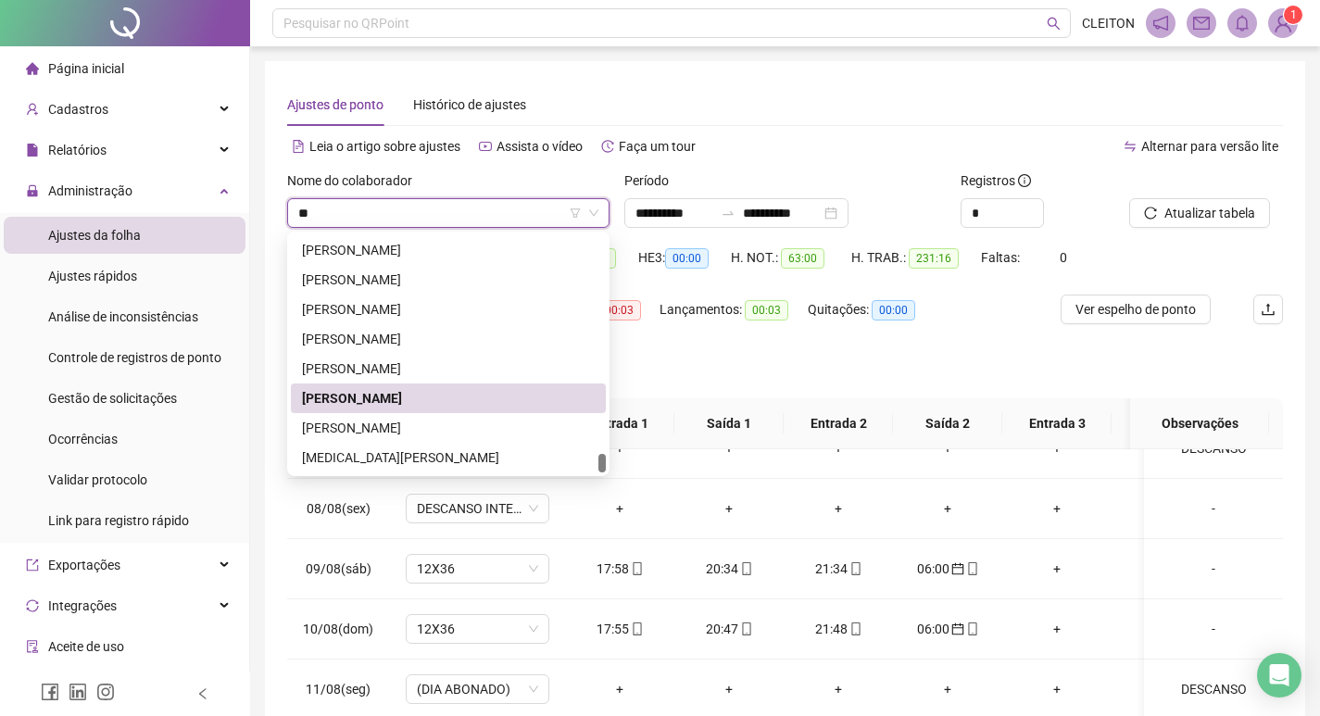
scroll to position [682, 0]
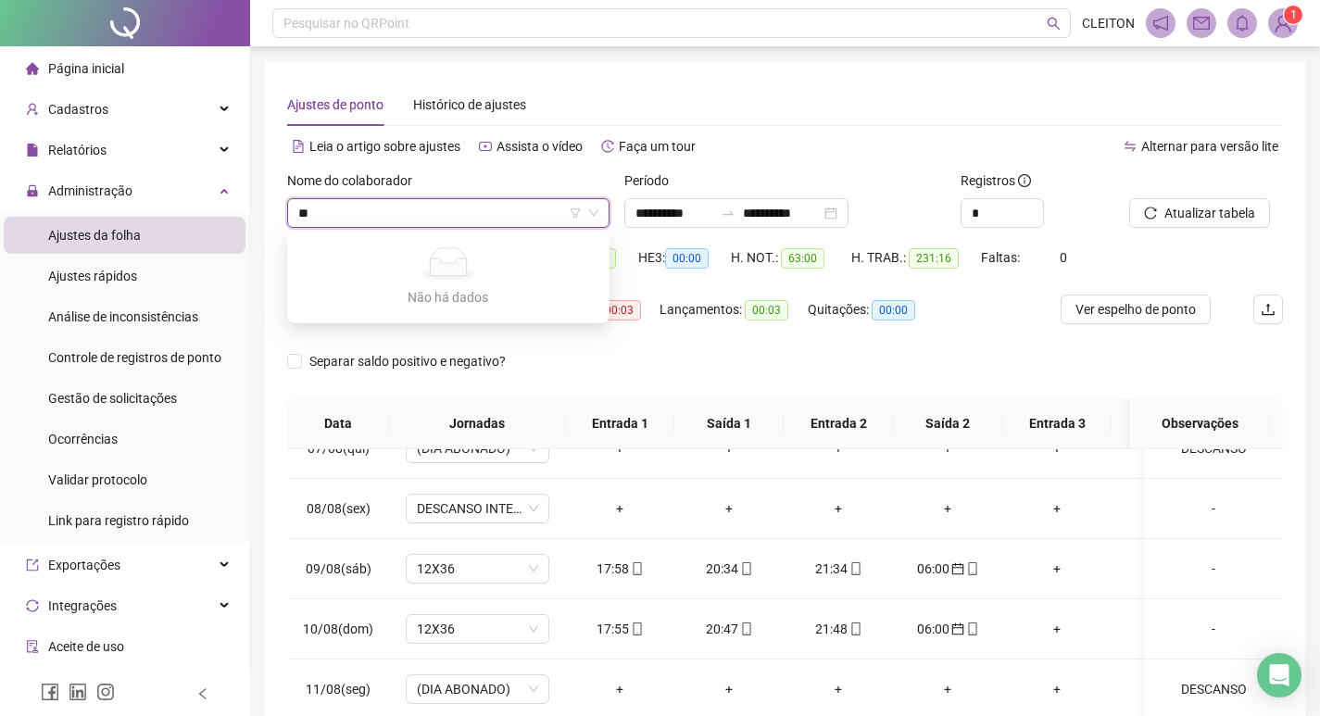
type input "*"
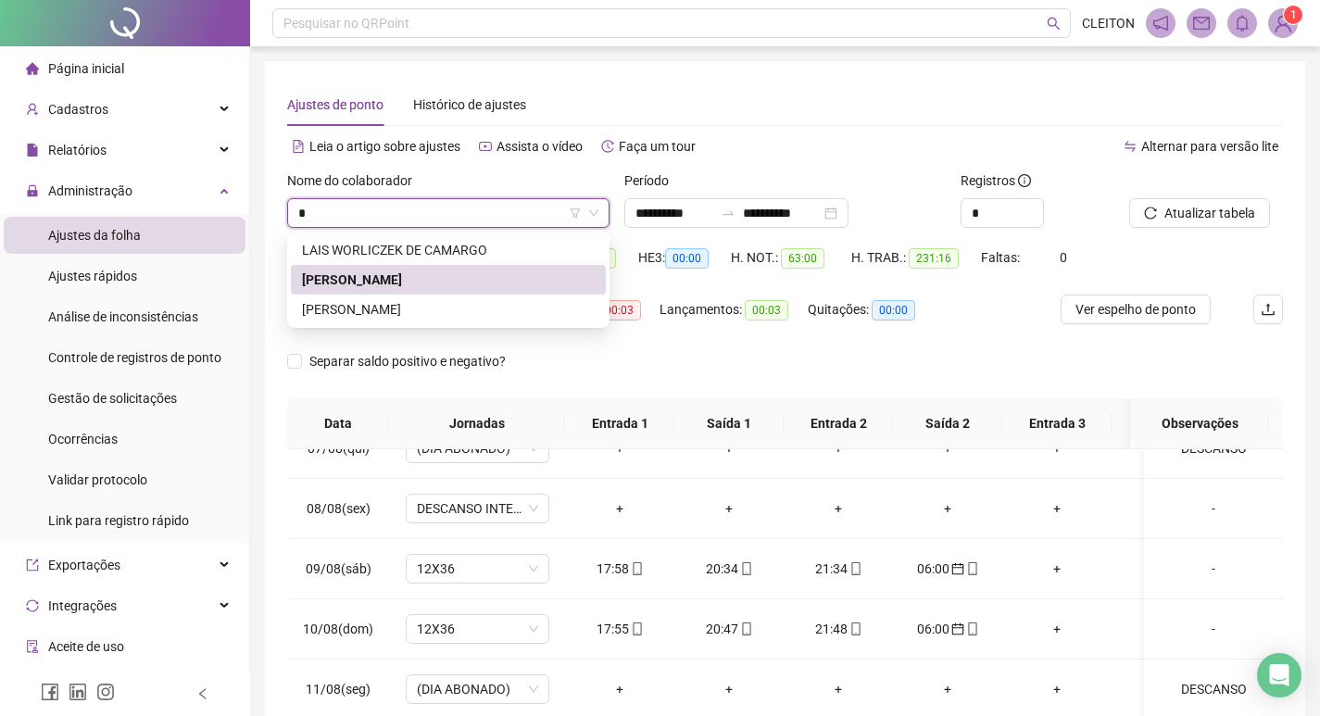
scroll to position [0, 0]
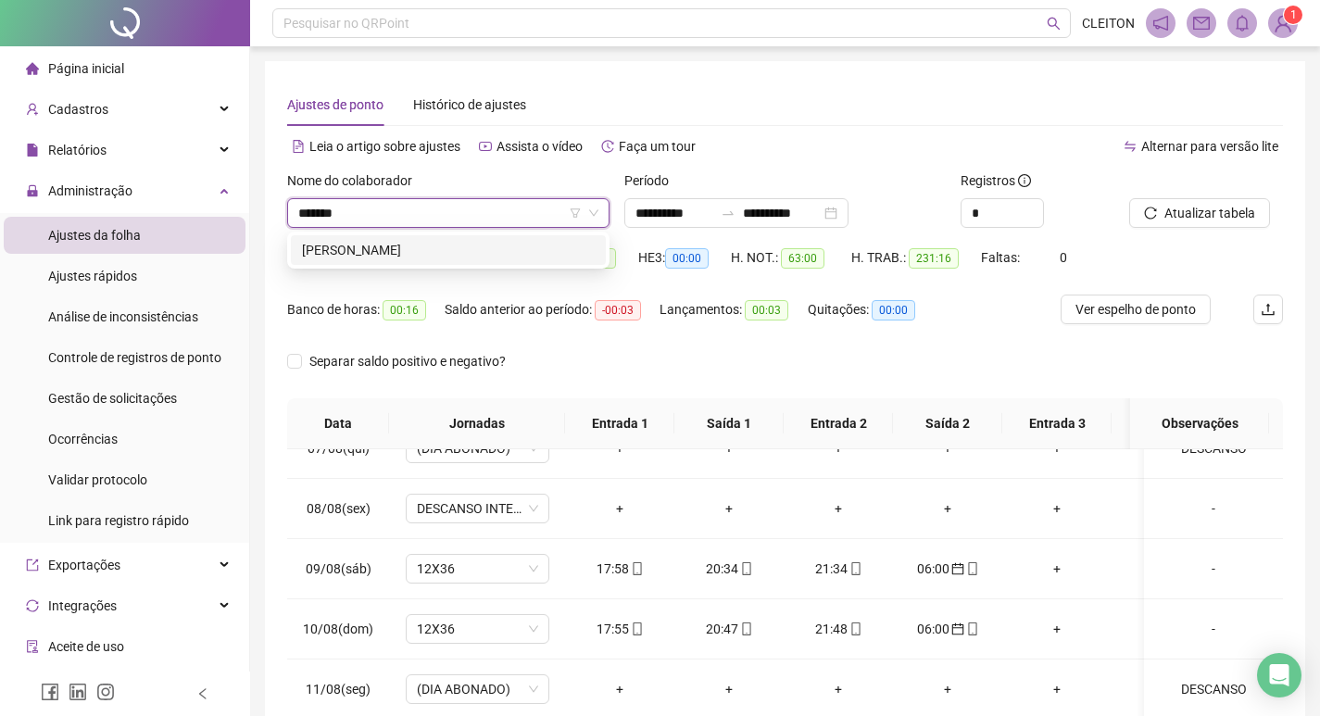
type input "*******"
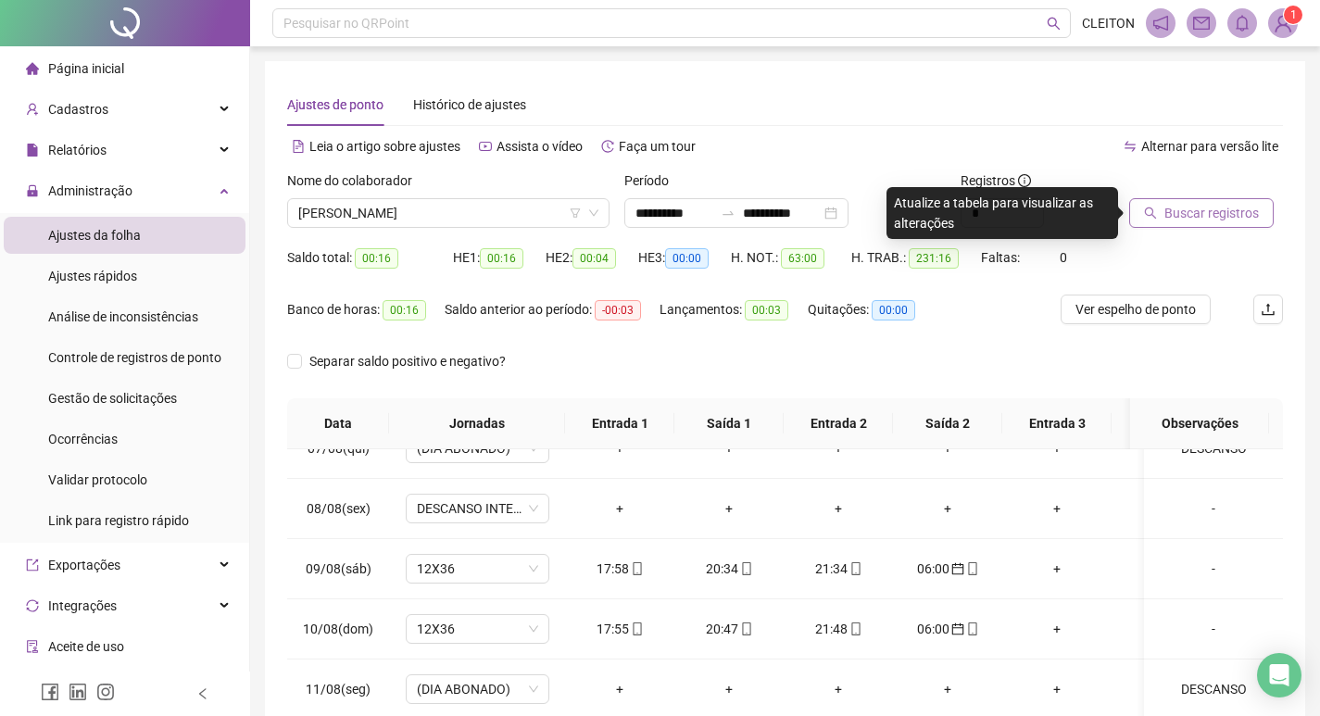
click at [1255, 206] on button "Buscar registros" at bounding box center [1201, 213] width 144 height 30
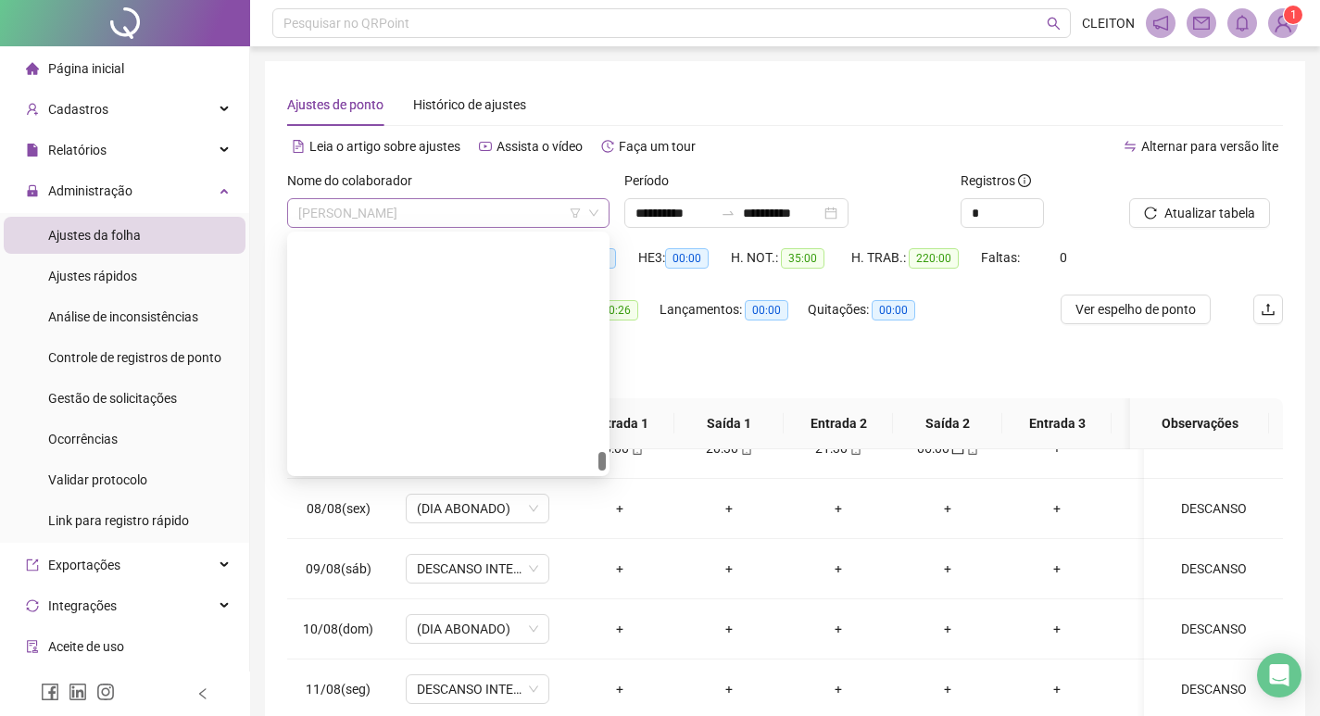
scroll to position [3526, 0]
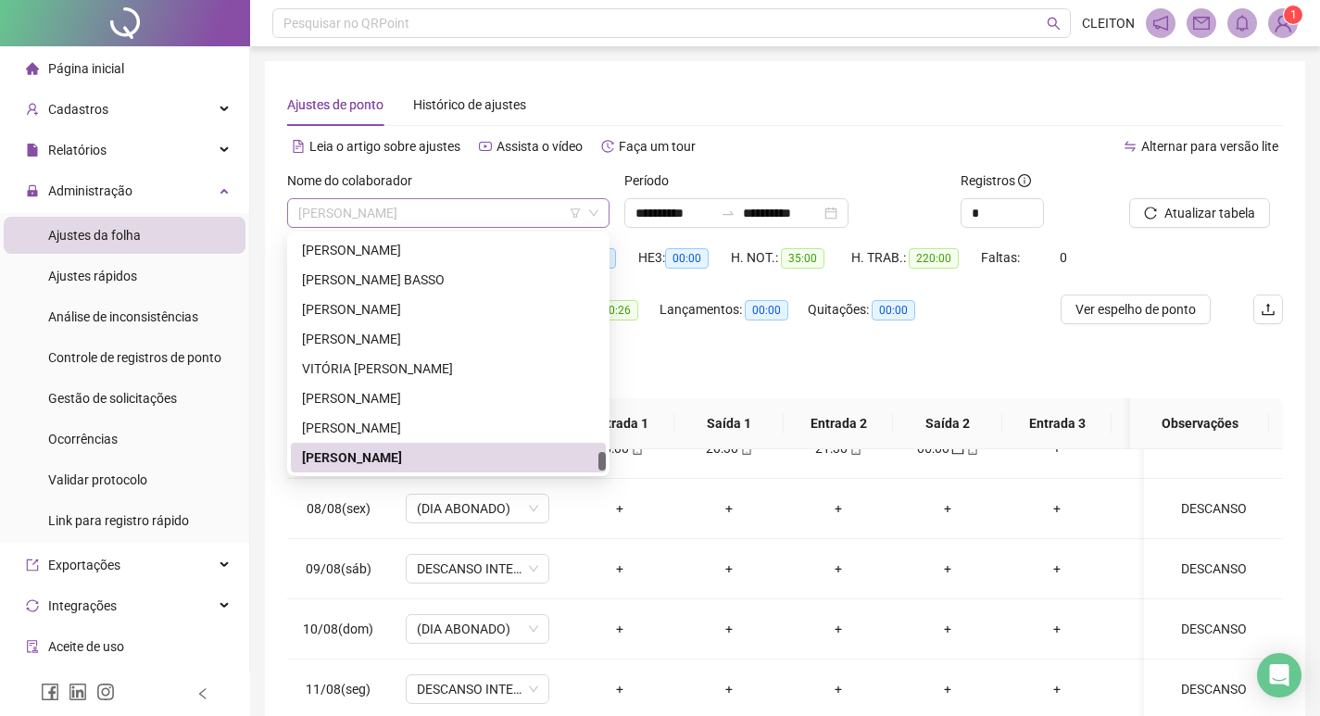
click at [425, 200] on span "[PERSON_NAME]" at bounding box center [448, 213] width 300 height 28
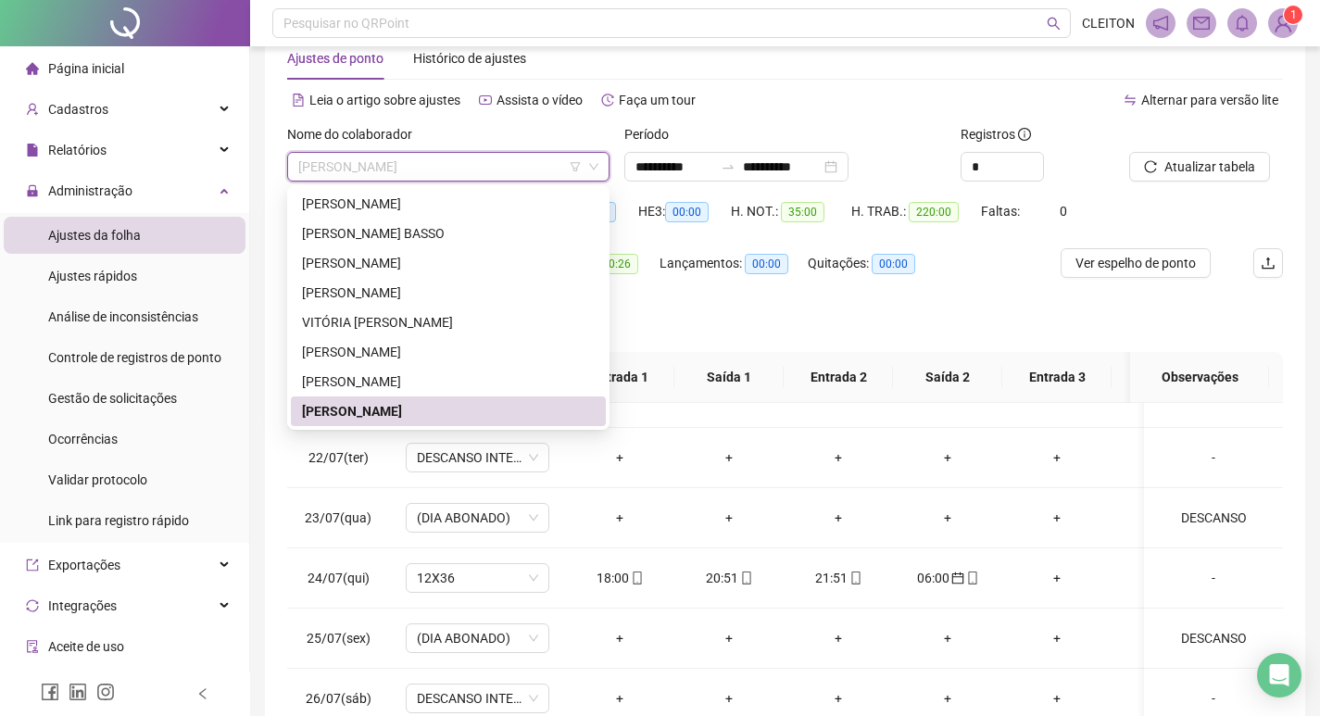
scroll to position [45, 0]
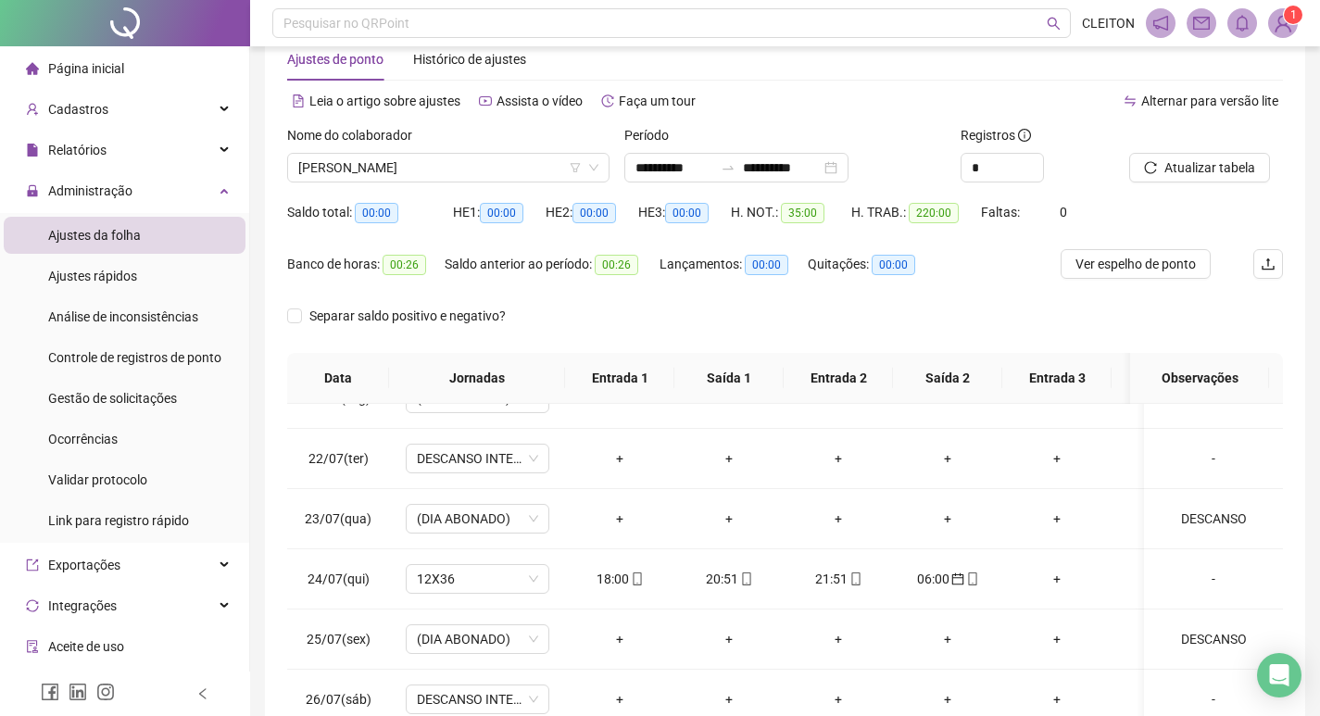
click at [833, 90] on div "Alternar para versão lite" at bounding box center [1034, 101] width 498 height 30
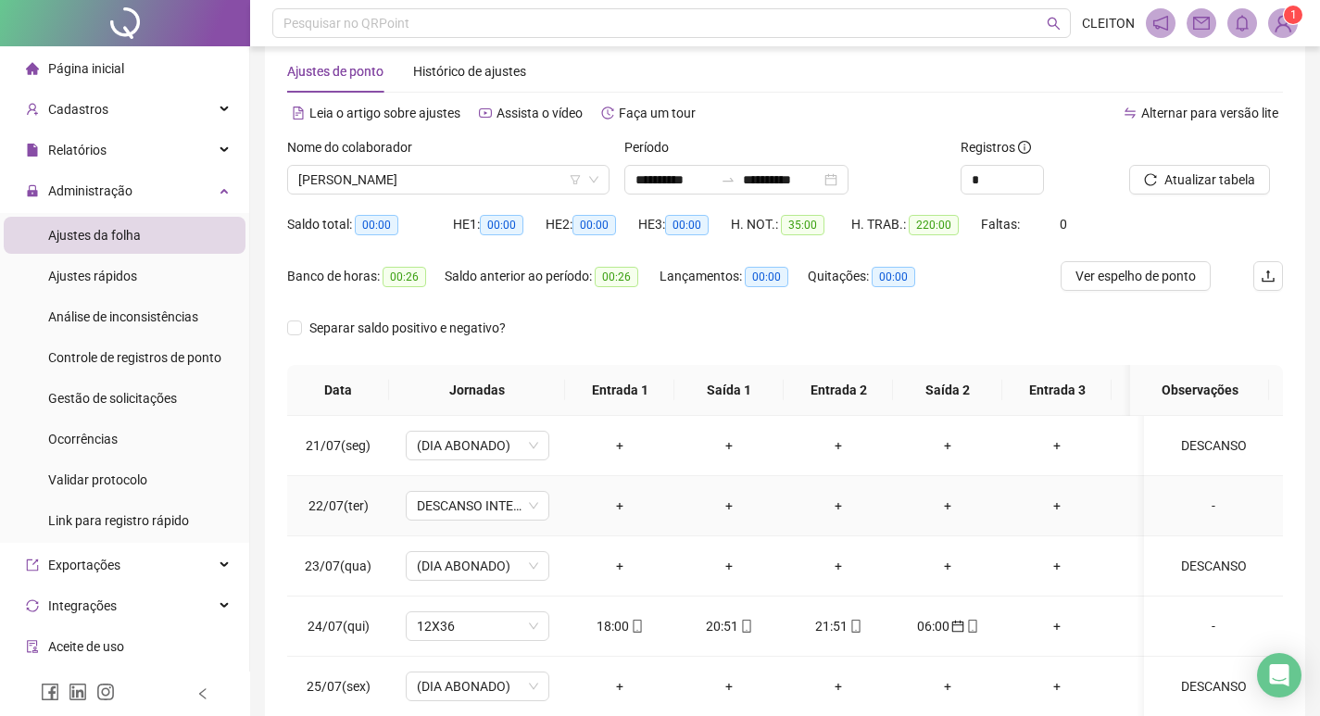
scroll to position [0, 0]
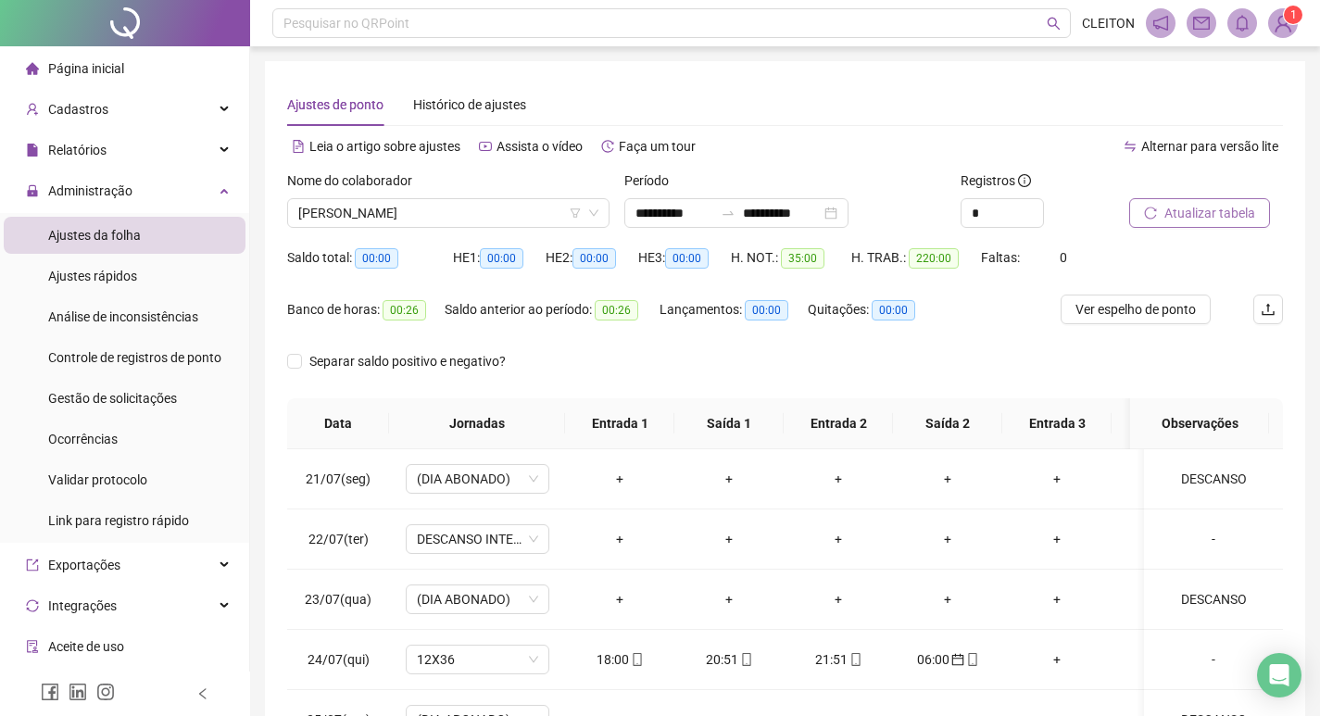
click at [1160, 211] on button "Atualizar tabela" at bounding box center [1199, 213] width 141 height 30
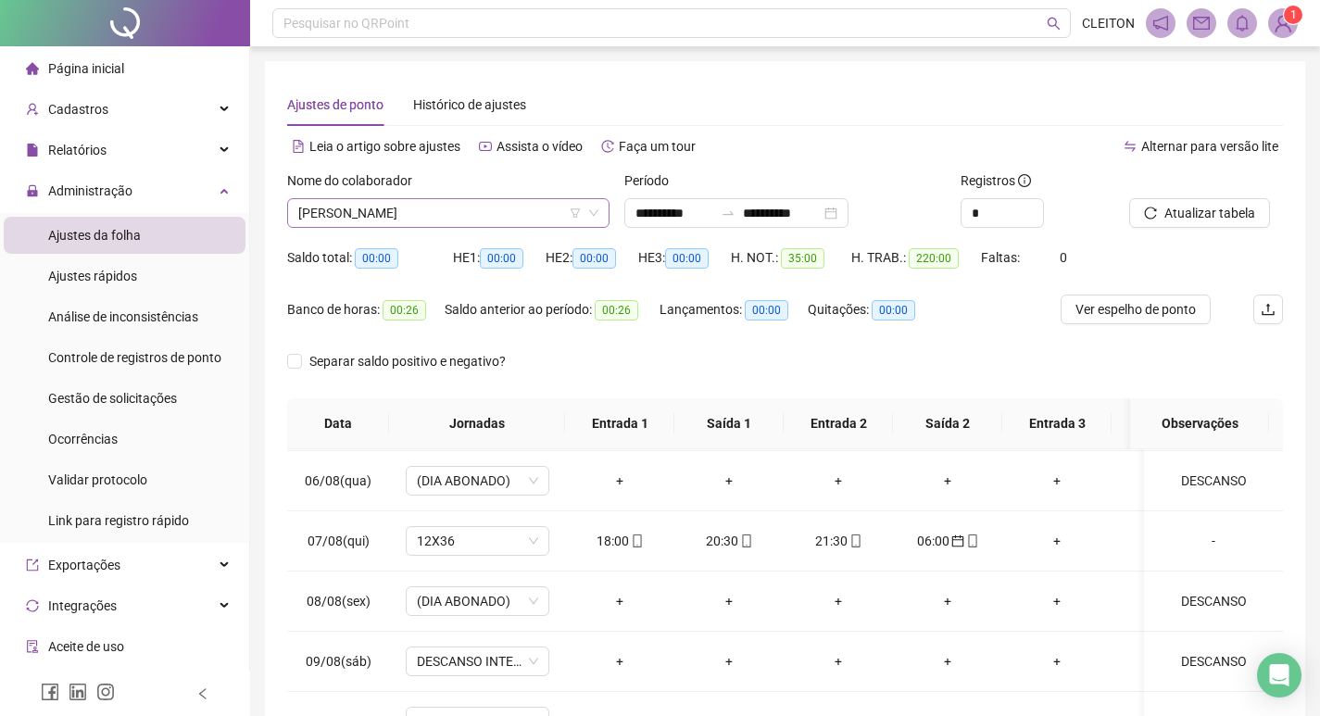
click at [420, 208] on span "[PERSON_NAME]" at bounding box center [448, 213] width 300 height 28
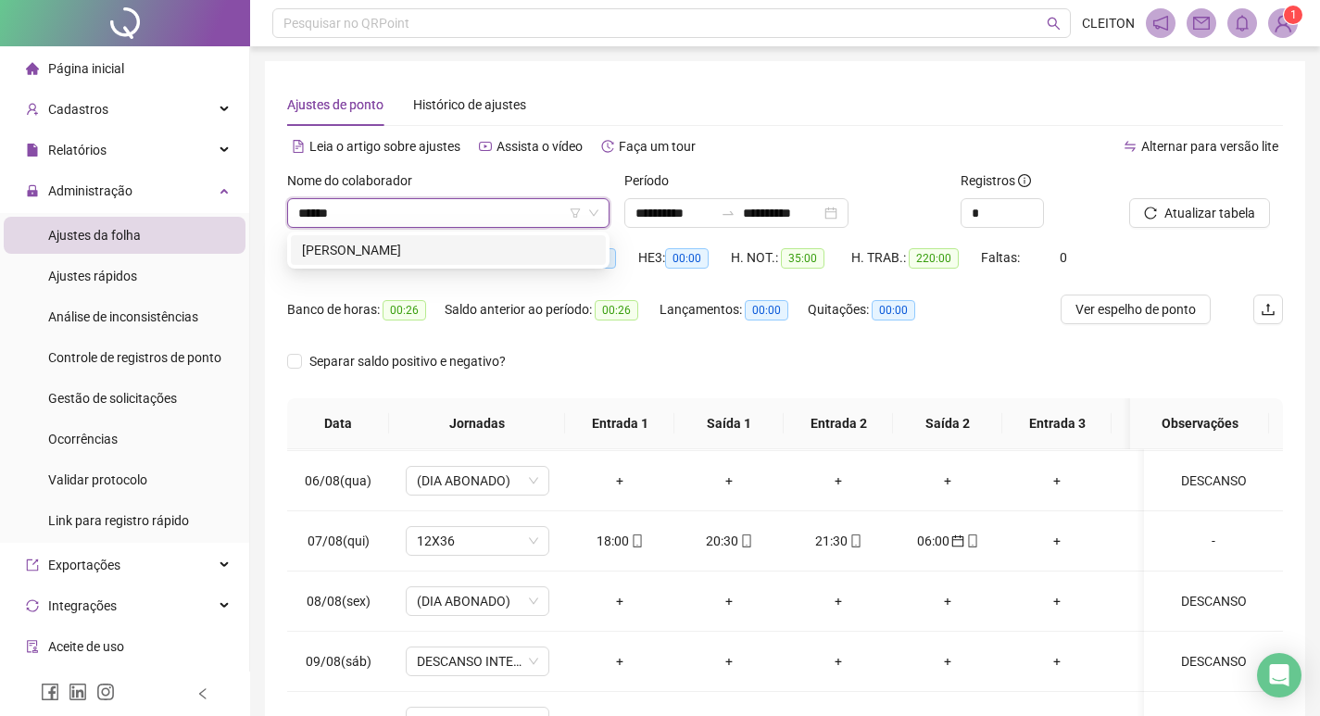
type input "*******"
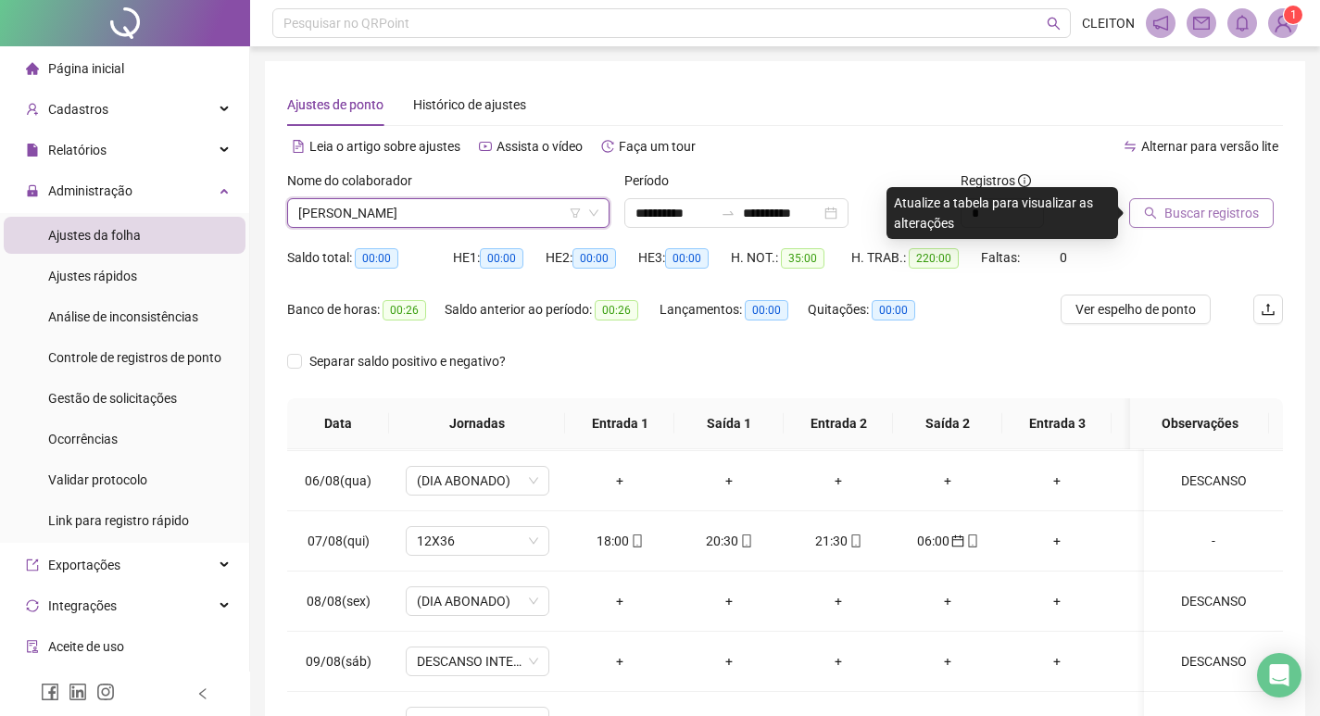
click at [1228, 200] on button "Buscar registros" at bounding box center [1201, 213] width 144 height 30
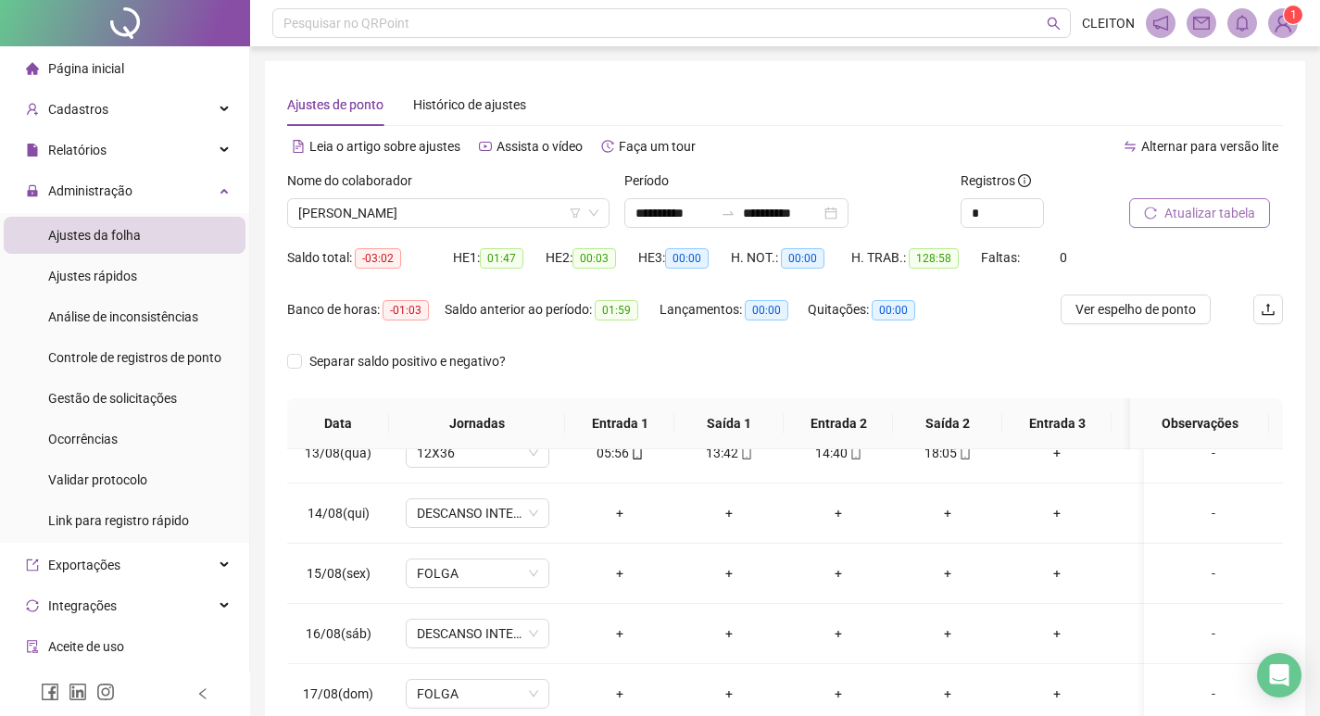
click at [1160, 208] on button "Atualizar tabela" at bounding box center [1199, 213] width 141 height 30
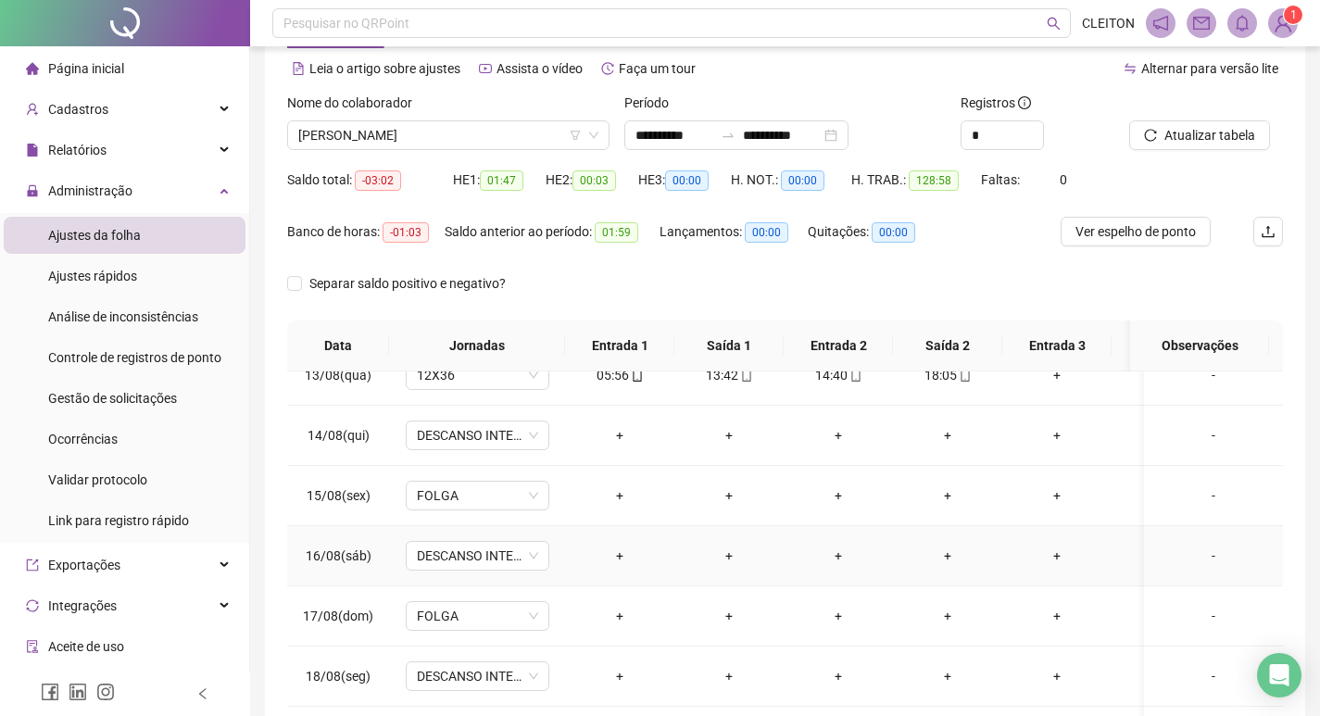
scroll to position [231, 0]
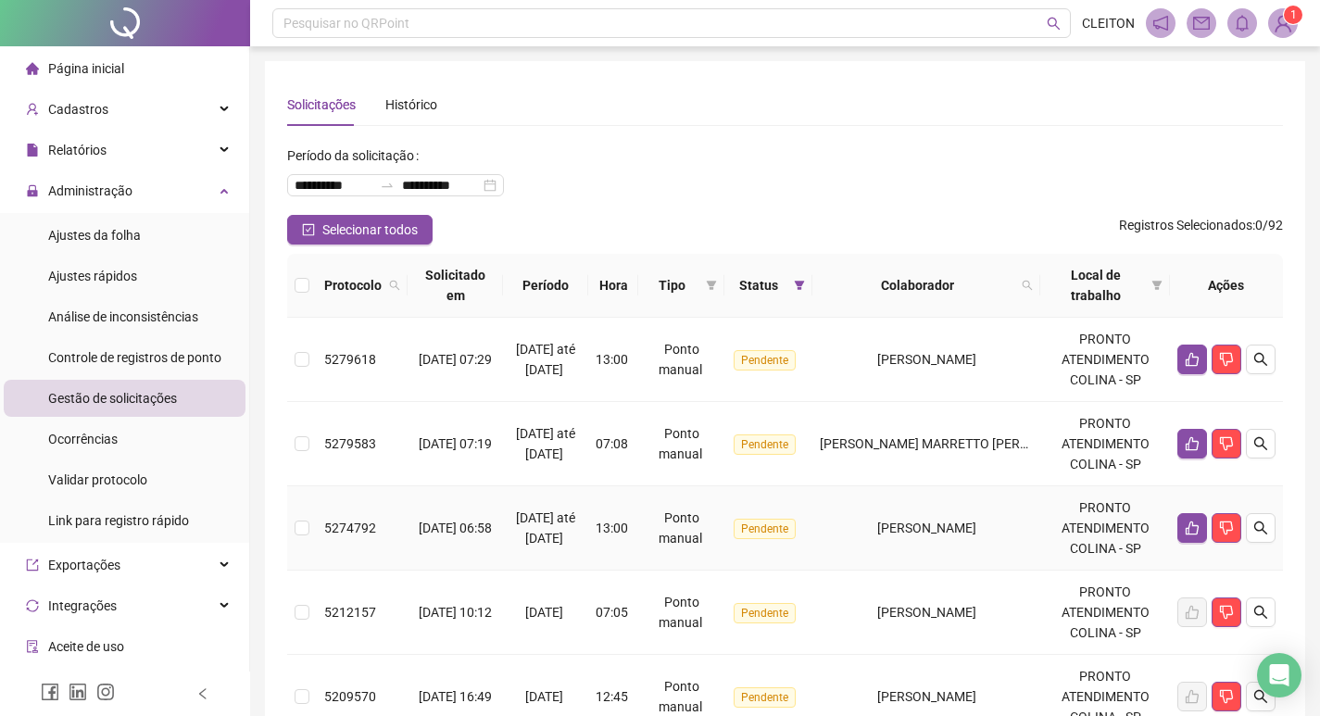
scroll to position [93, 0]
